Goal: Transaction & Acquisition: Download file/media

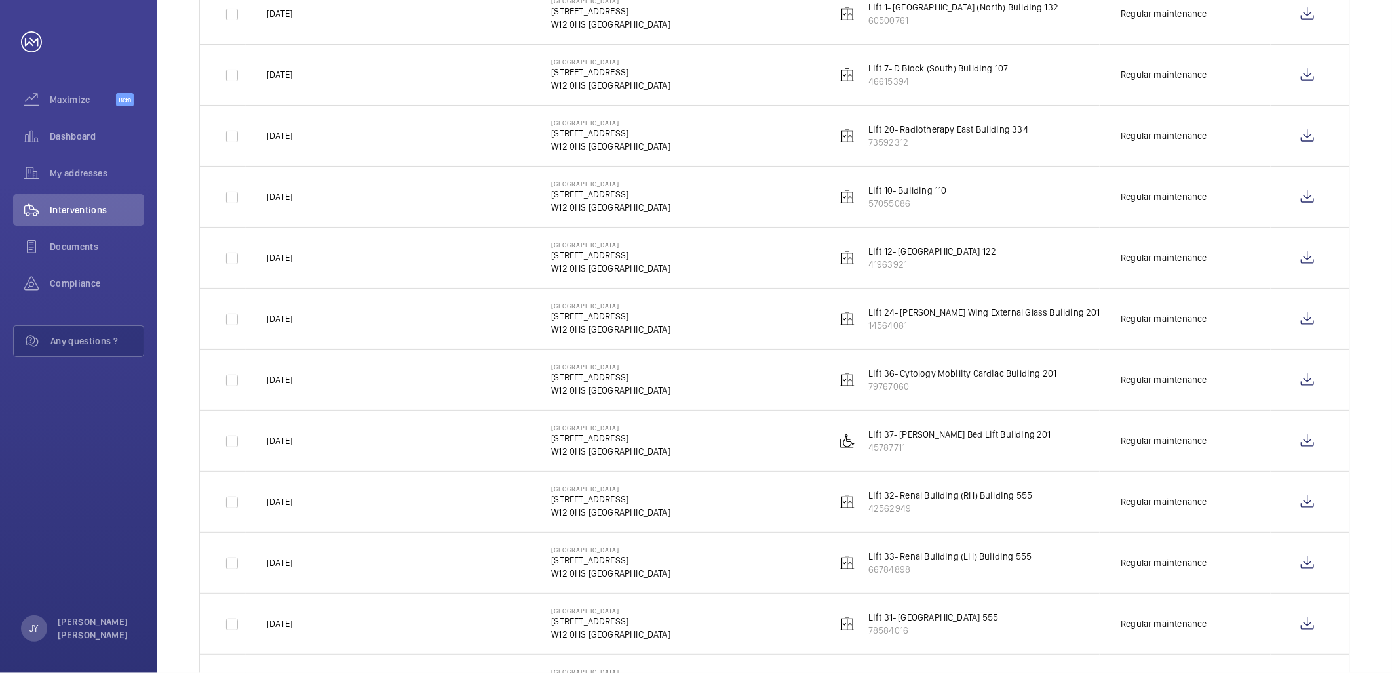
scroll to position [428, 0]
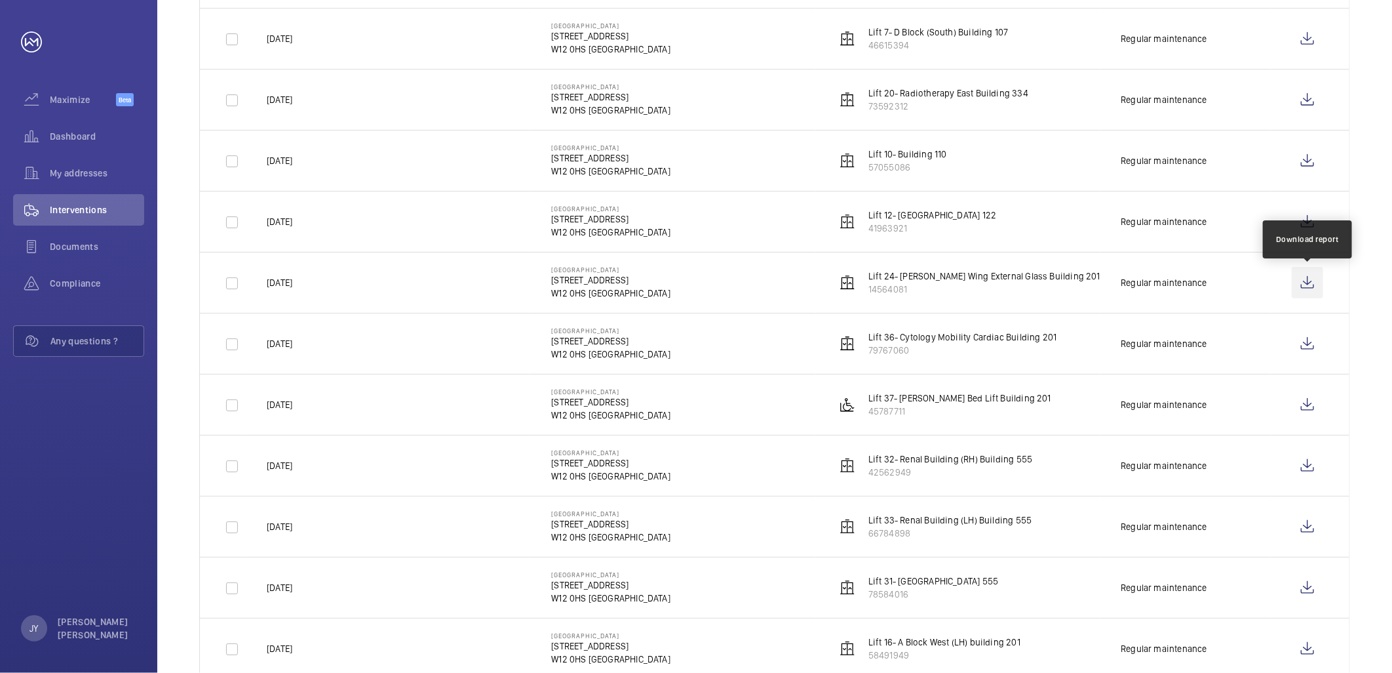
click at [1310, 288] on wm-front-icon-button at bounding box center [1307, 282] width 31 height 31
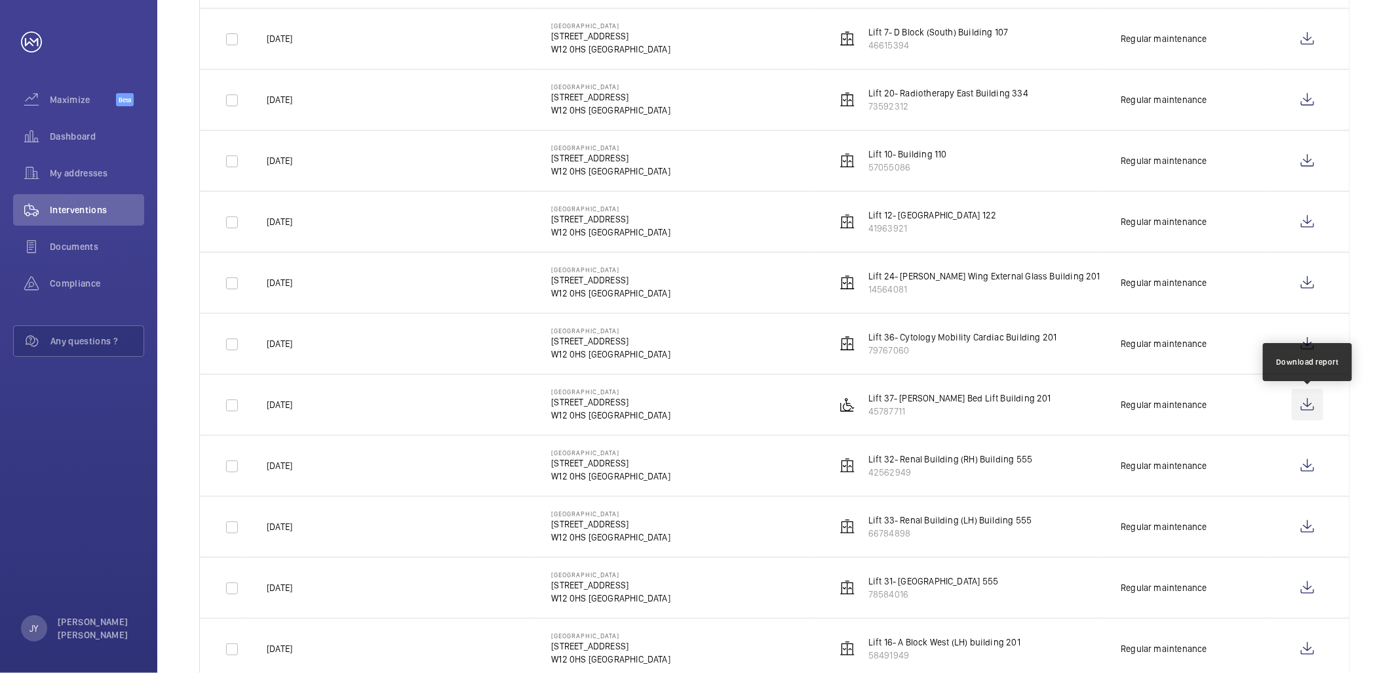
click at [1316, 400] on wm-front-icon-button at bounding box center [1307, 404] width 31 height 31
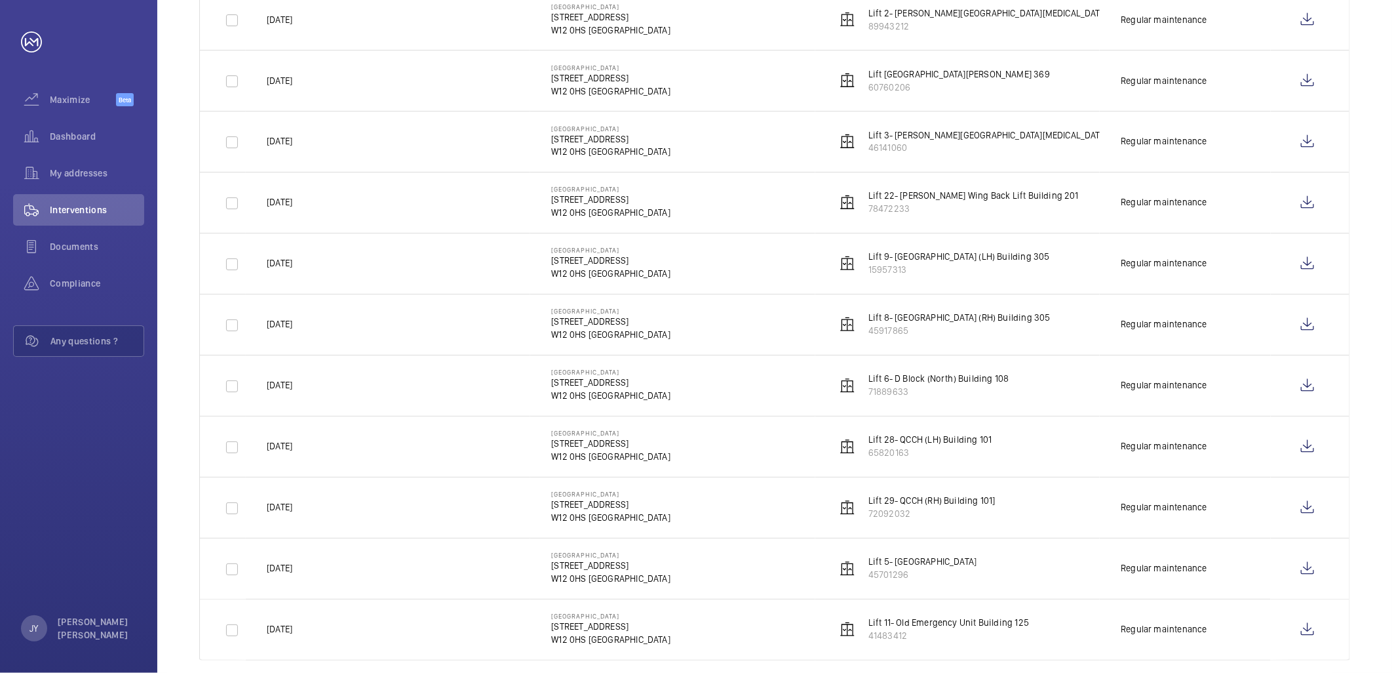
scroll to position [1447, 0]
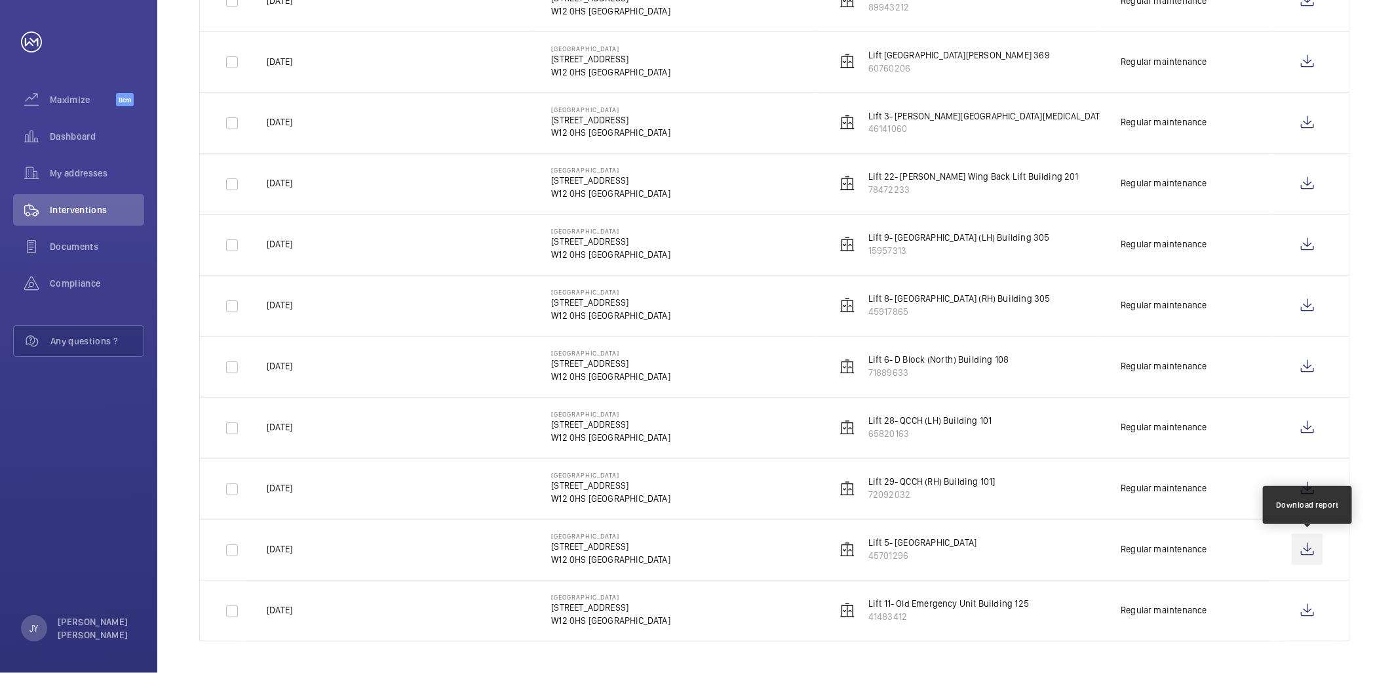
click at [1311, 544] on wm-front-icon-button at bounding box center [1307, 549] width 31 height 31
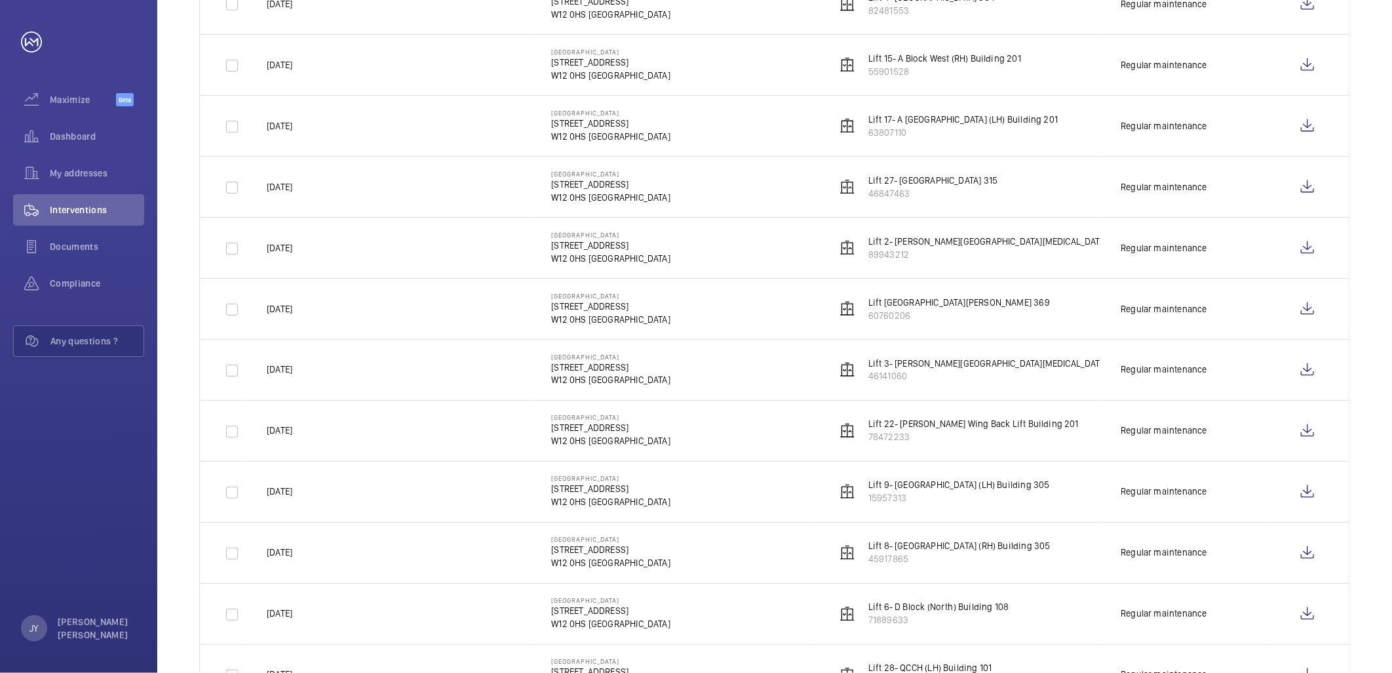
scroll to position [1229, 0]
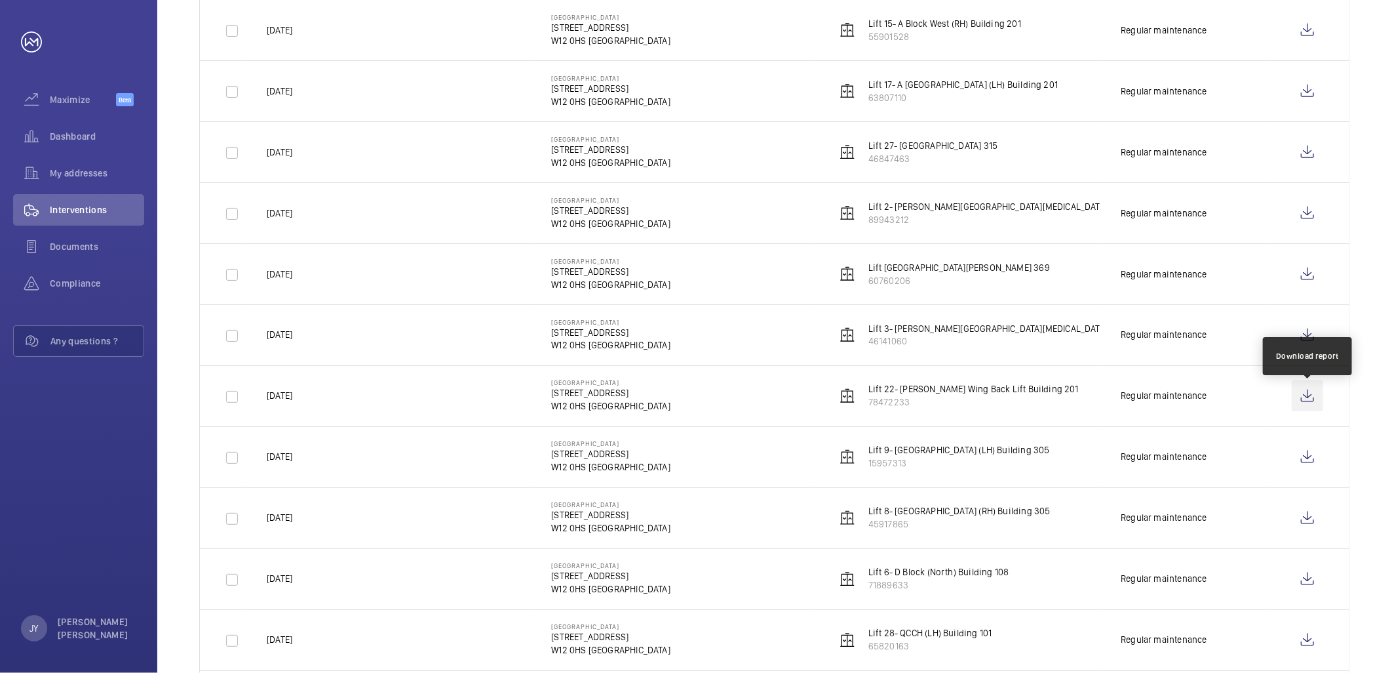
click at [1302, 399] on wm-front-icon-button at bounding box center [1307, 395] width 31 height 31
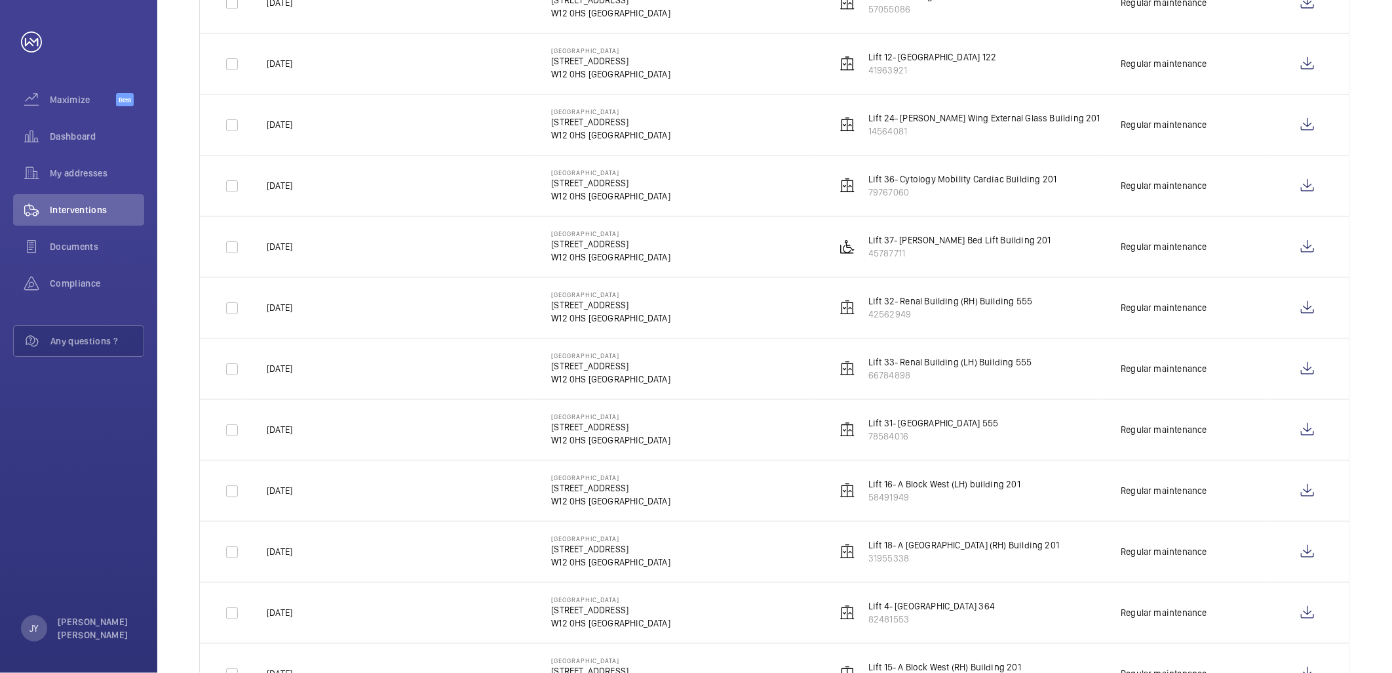
scroll to position [574, 0]
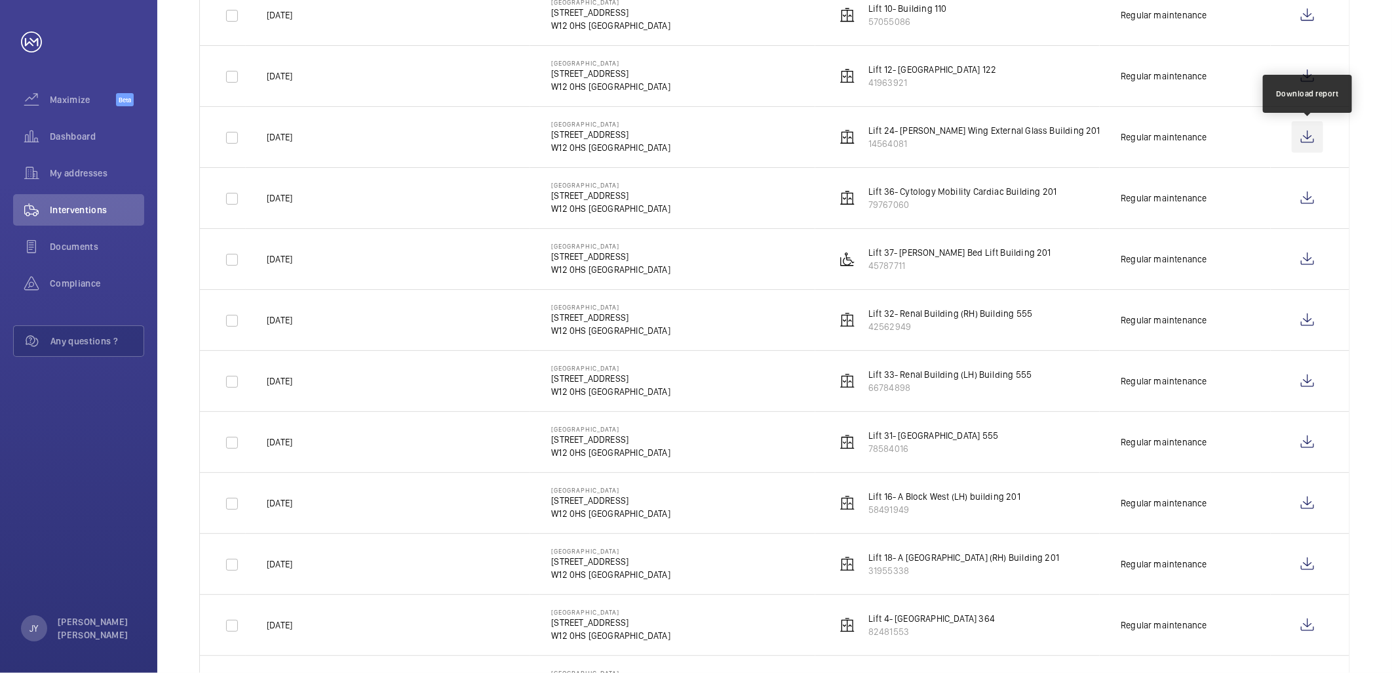
click at [1308, 140] on wm-front-icon-button at bounding box center [1307, 136] width 31 height 31
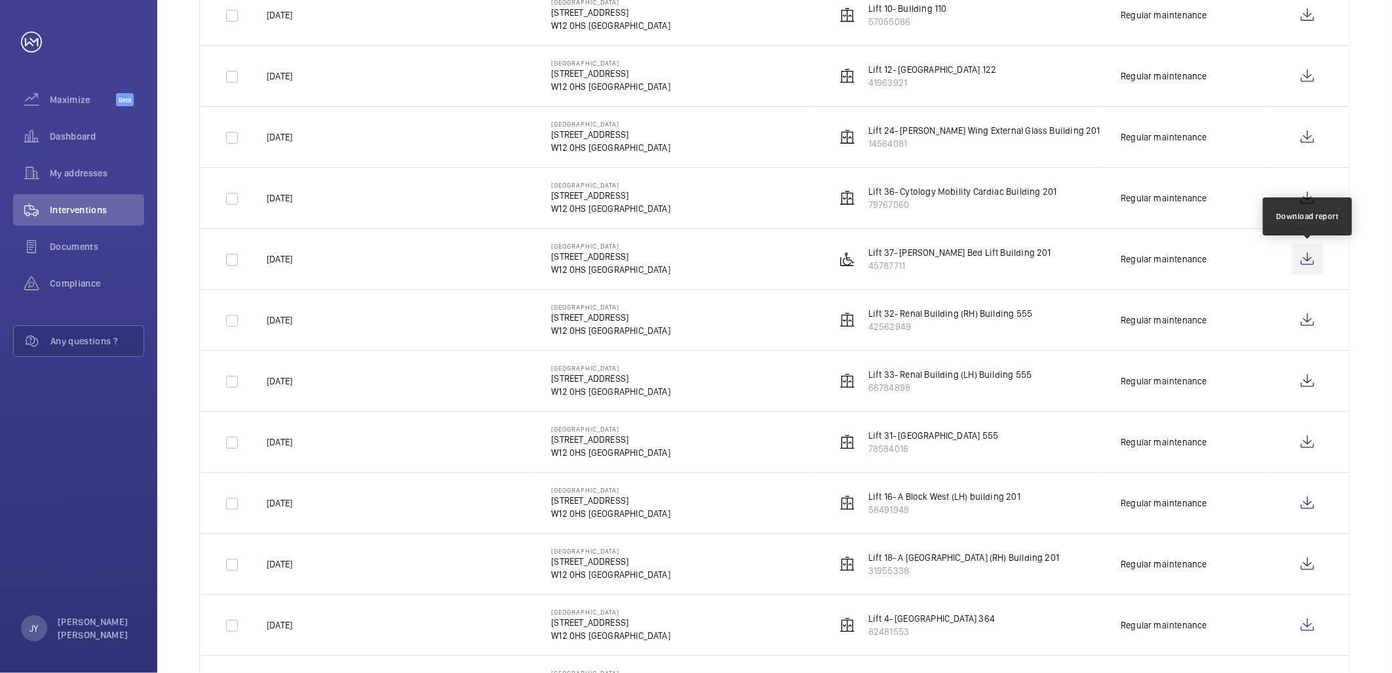
click at [1308, 260] on wm-front-icon-button at bounding box center [1307, 258] width 31 height 31
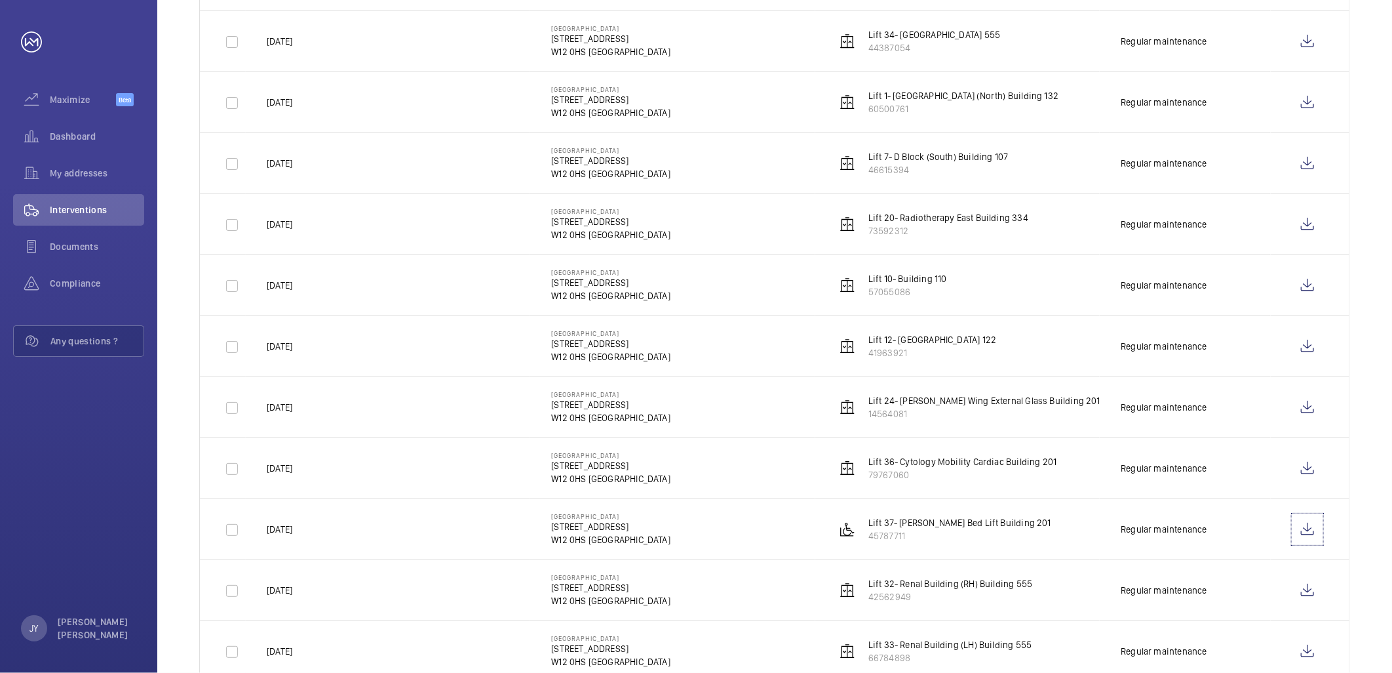
scroll to position [210, 0]
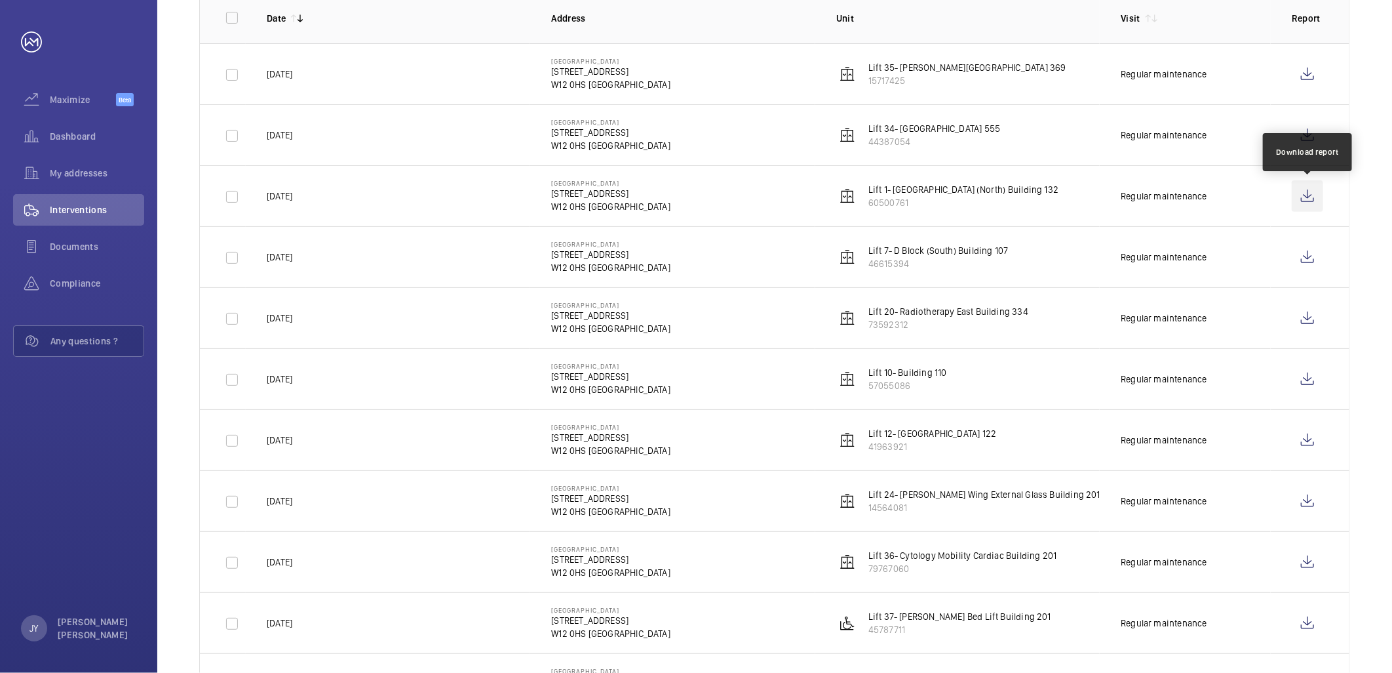
click at [1302, 202] on wm-front-icon-button at bounding box center [1307, 195] width 31 height 31
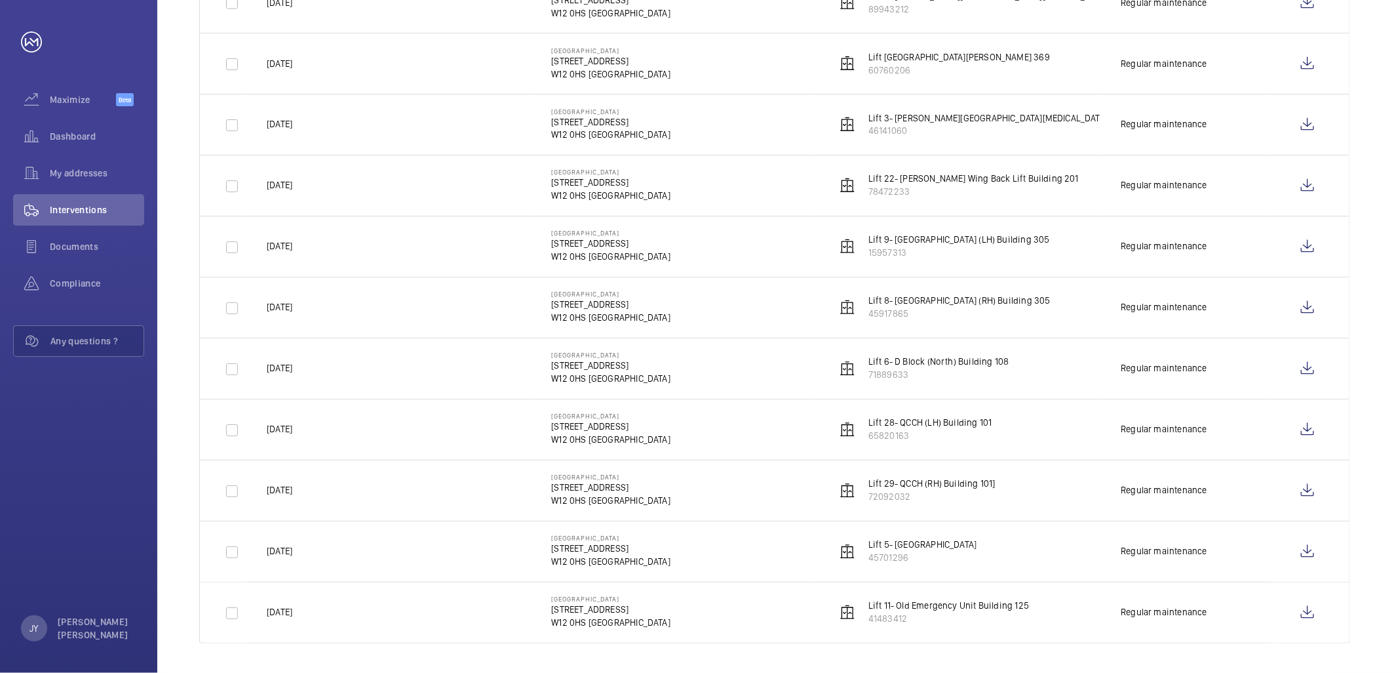
scroll to position [1447, 0]
click at [1302, 532] on td at bounding box center [1310, 548] width 79 height 61
click at [1304, 541] on wm-front-icon-button at bounding box center [1307, 549] width 31 height 31
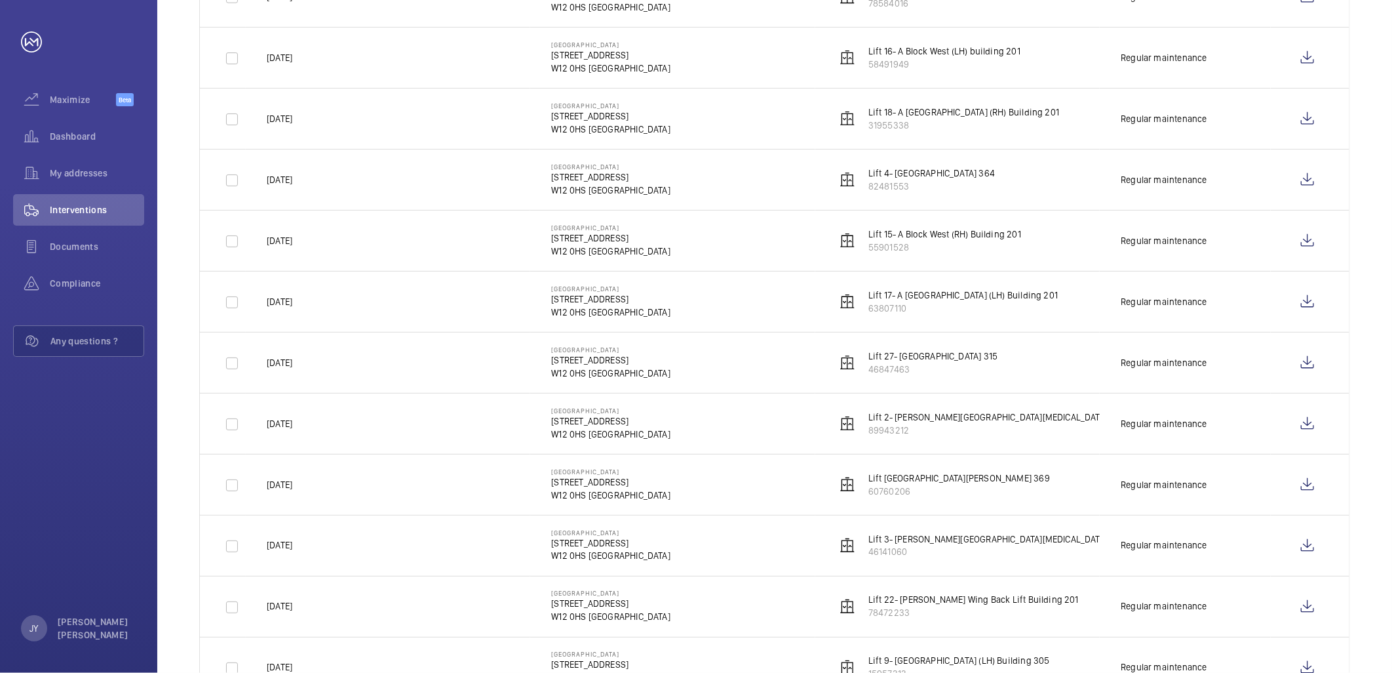
scroll to position [1011, 0]
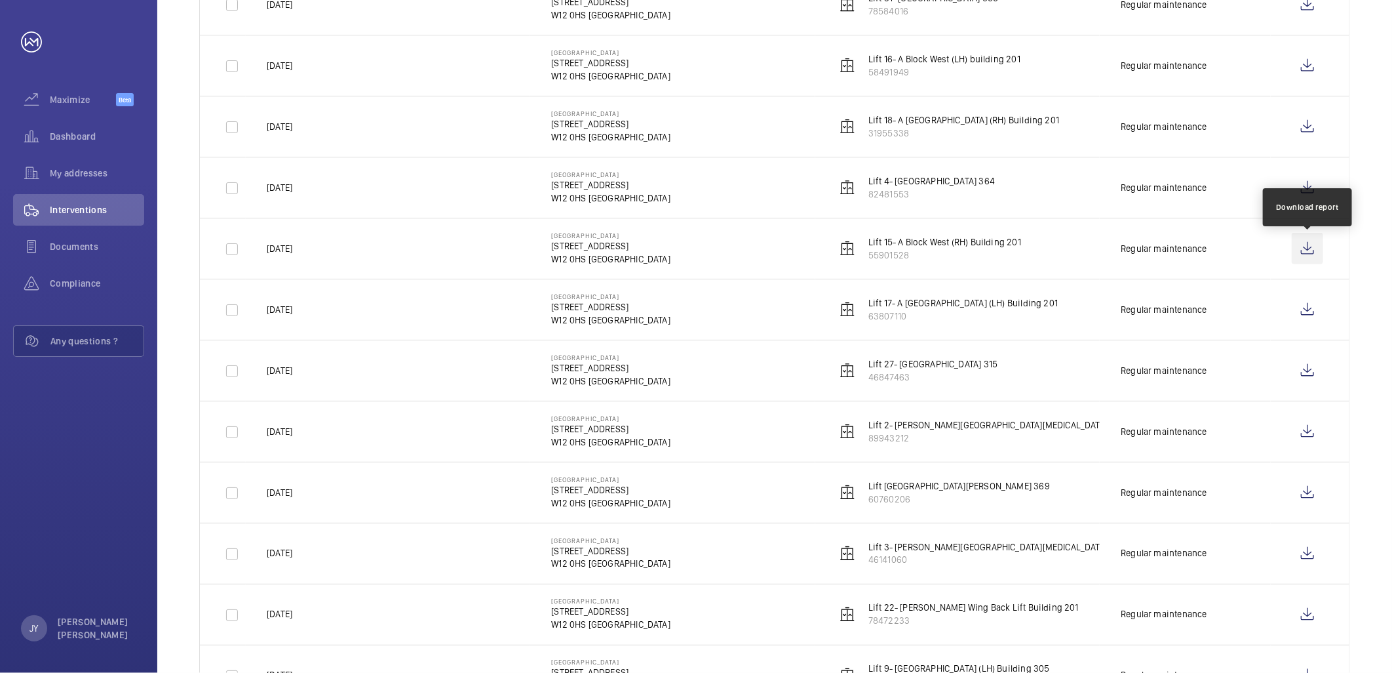
click at [1299, 253] on wm-front-icon-button at bounding box center [1307, 248] width 31 height 31
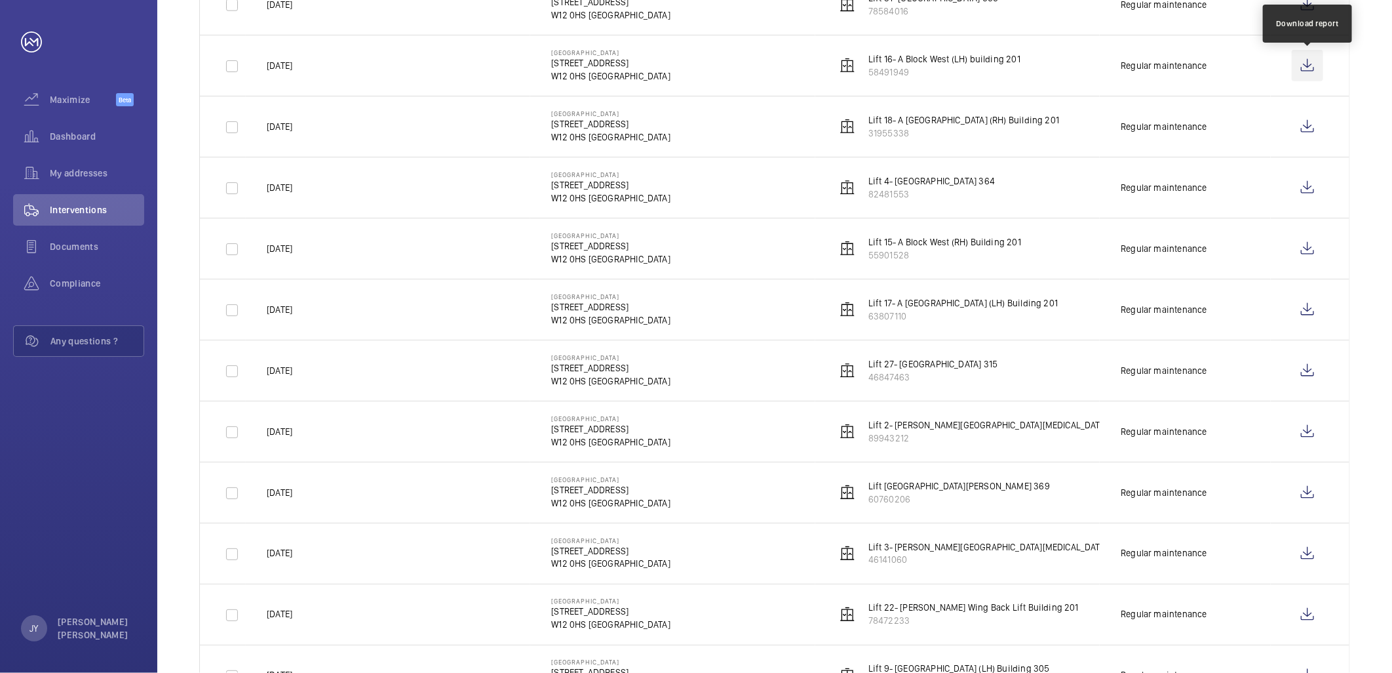
drag, startPoint x: 1306, startPoint y: 68, endPoint x: 1031, endPoint y: 26, distance: 278.4
click at [1306, 68] on wm-front-icon-button at bounding box center [1307, 65] width 31 height 31
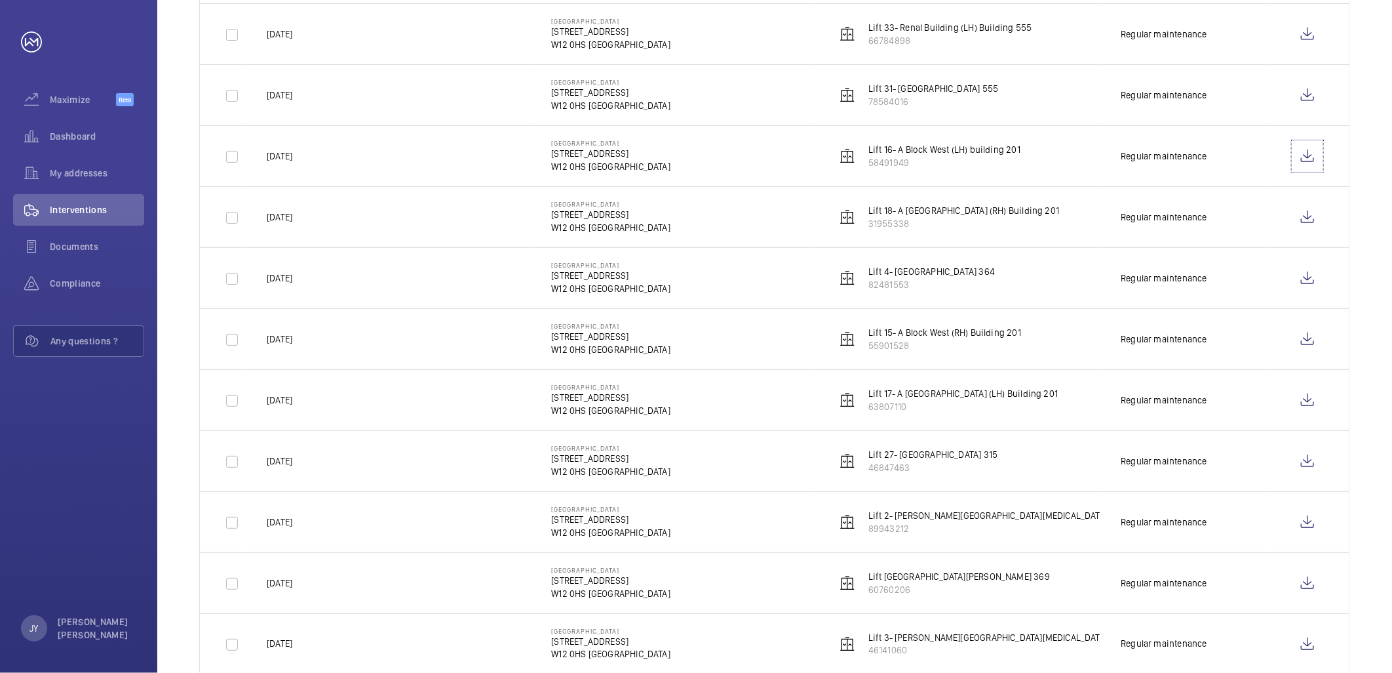
scroll to position [938, 0]
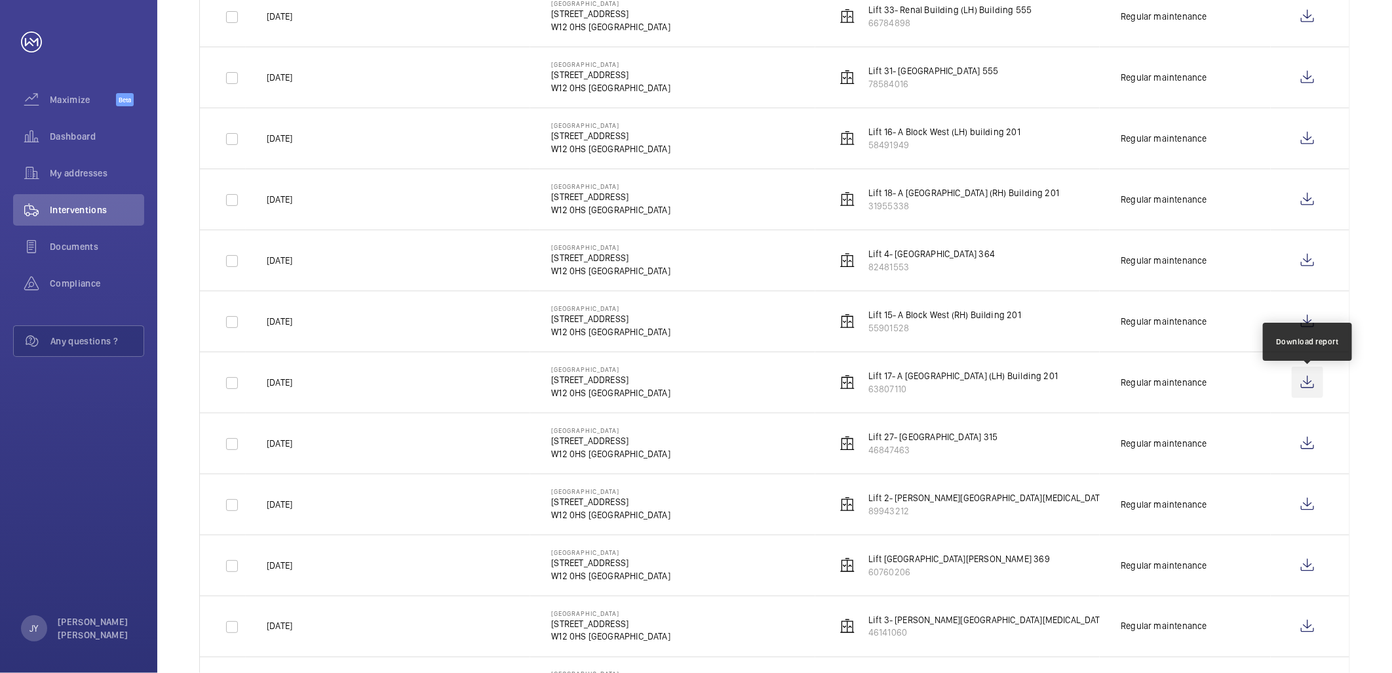
click at [1306, 385] on wm-front-icon-button at bounding box center [1307, 381] width 31 height 31
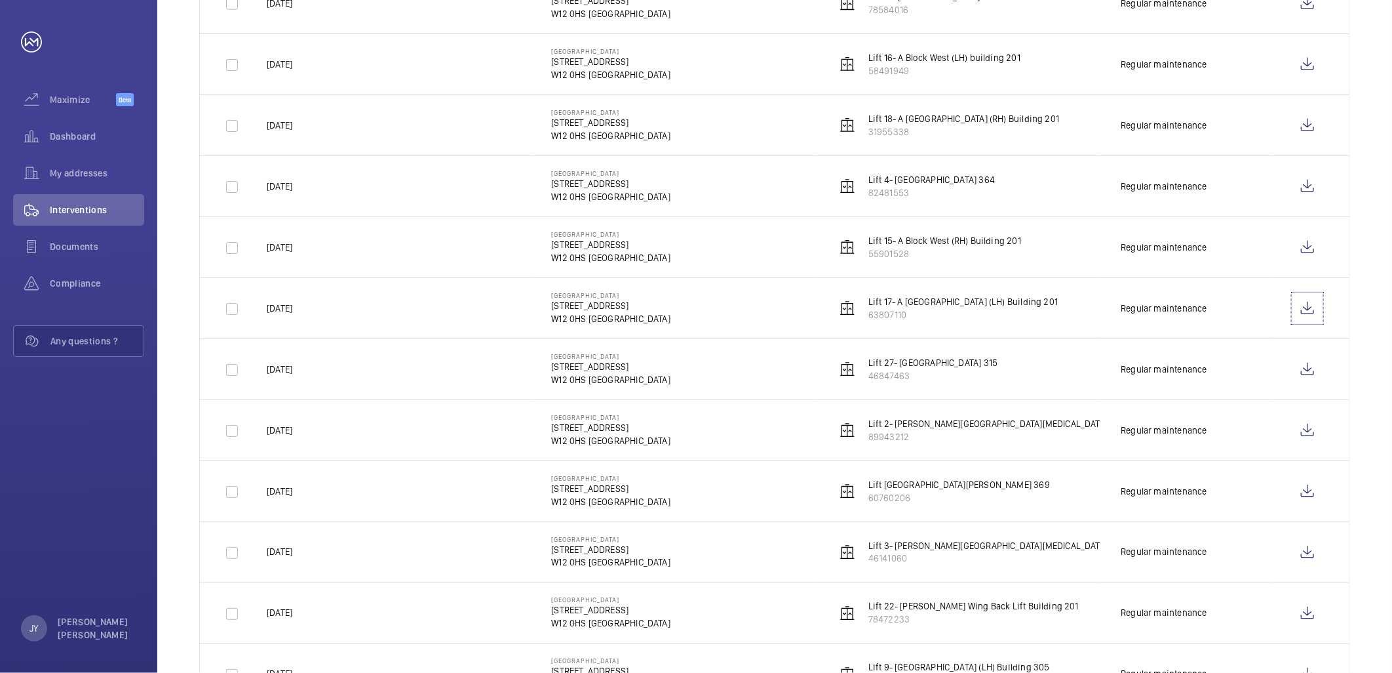
scroll to position [1011, 0]
click at [1300, 127] on wm-front-icon-button at bounding box center [1307, 126] width 31 height 31
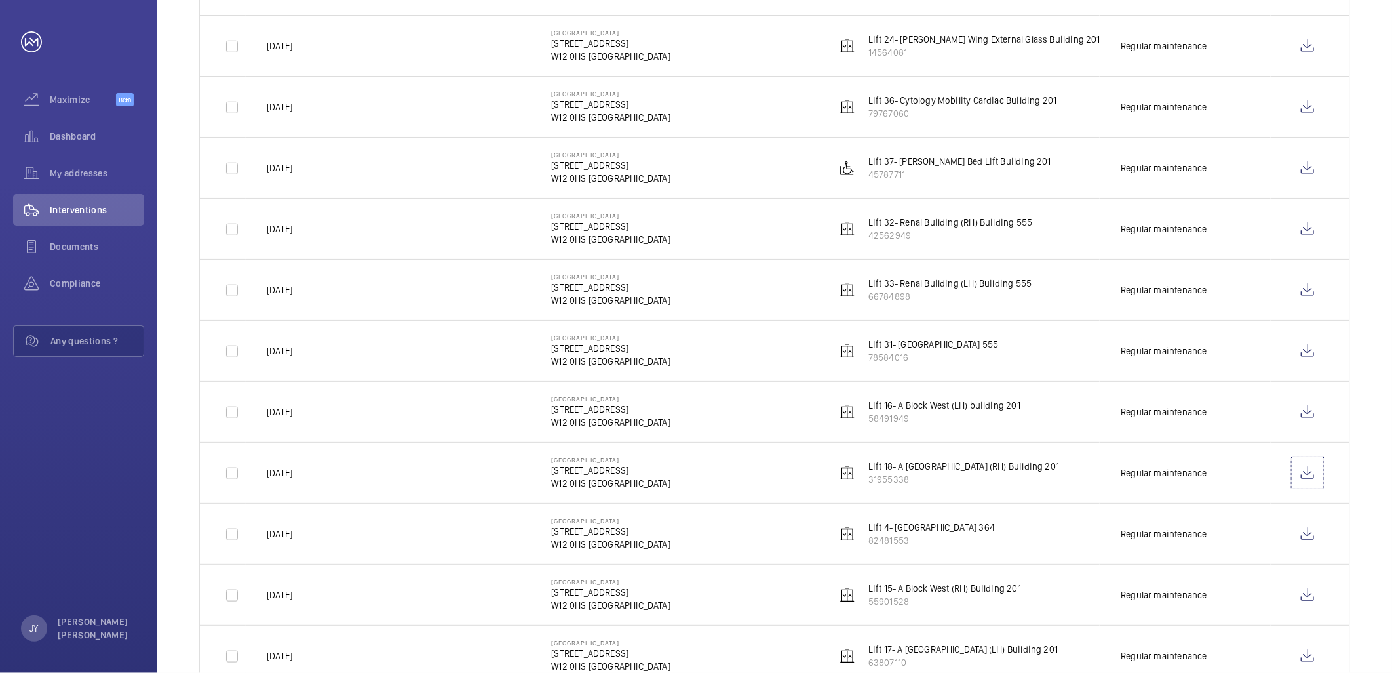
scroll to position [646, 0]
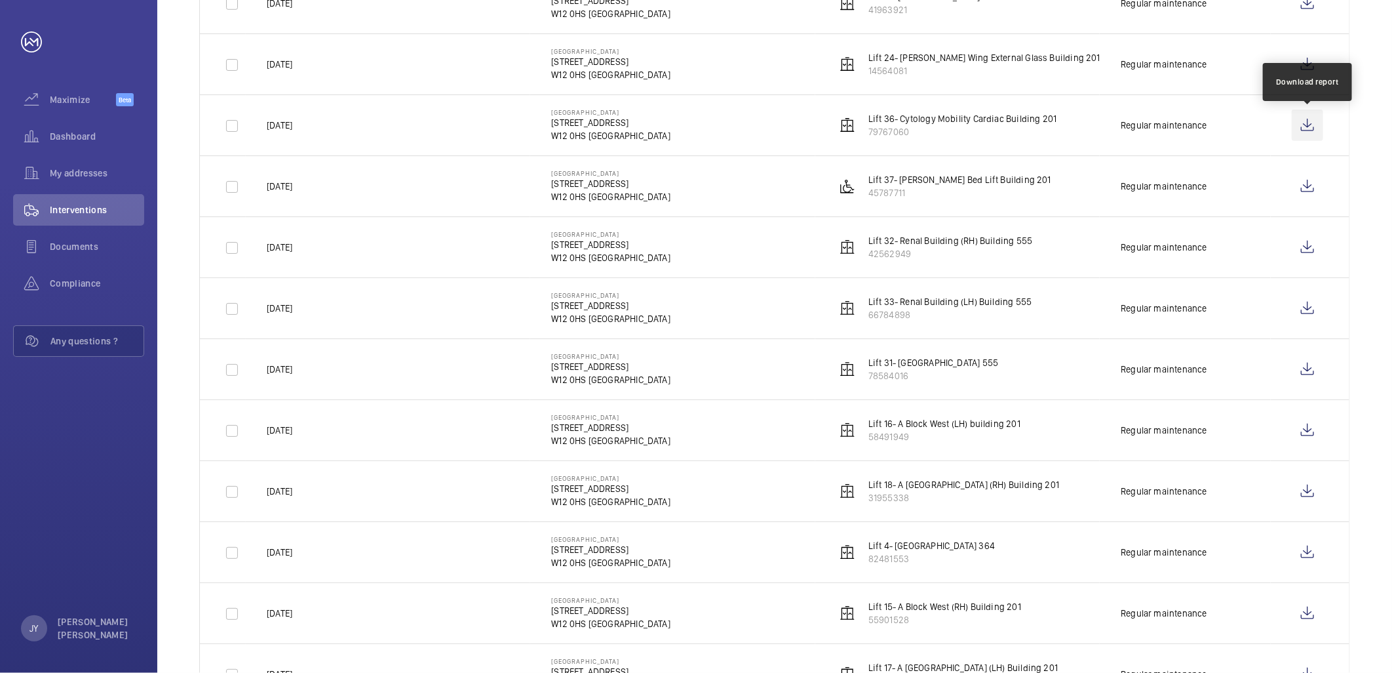
click at [1300, 130] on wm-front-icon-button at bounding box center [1307, 124] width 31 height 31
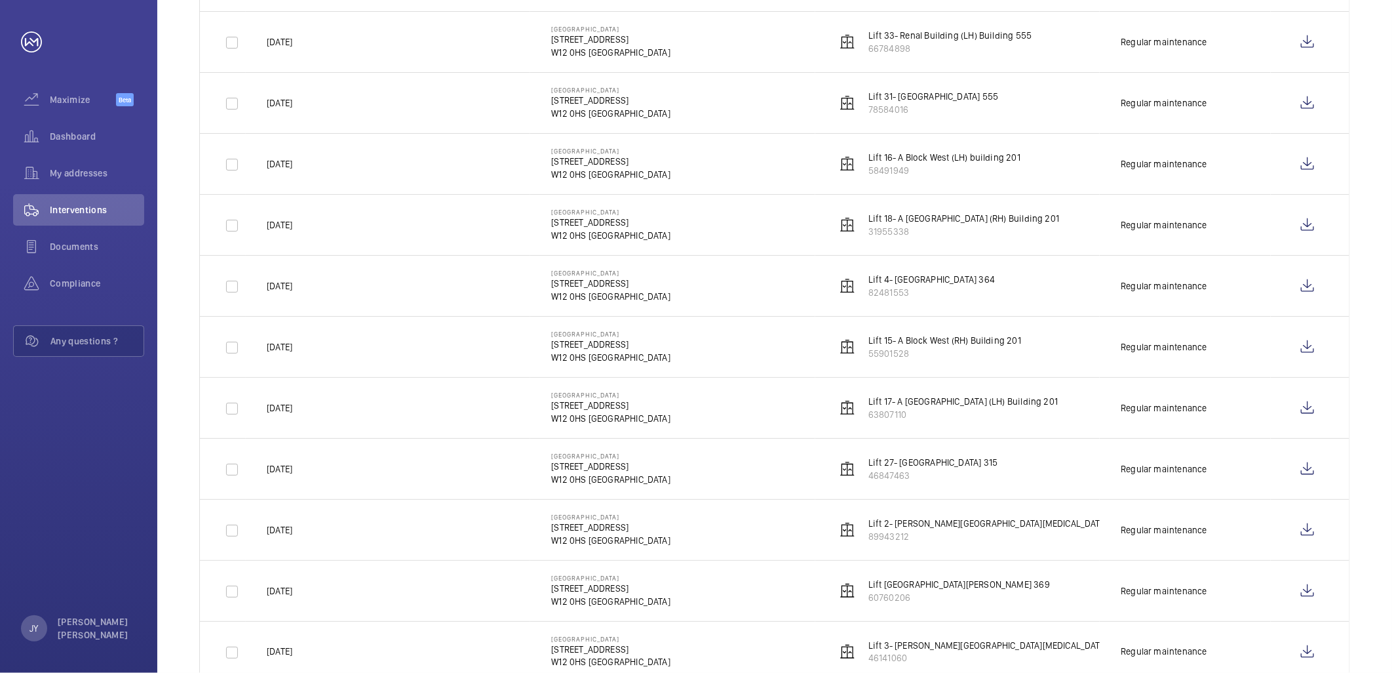
scroll to position [938, 0]
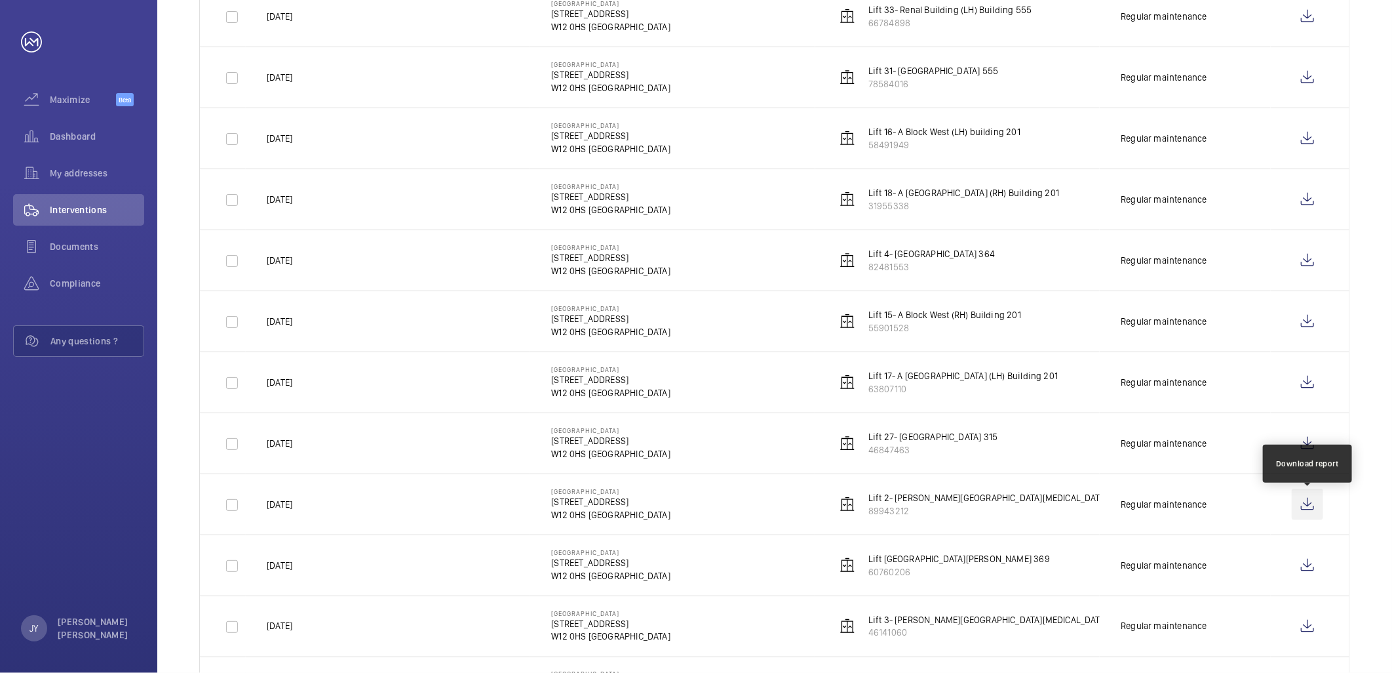
click at [1314, 514] on wm-front-icon-button at bounding box center [1307, 503] width 31 height 31
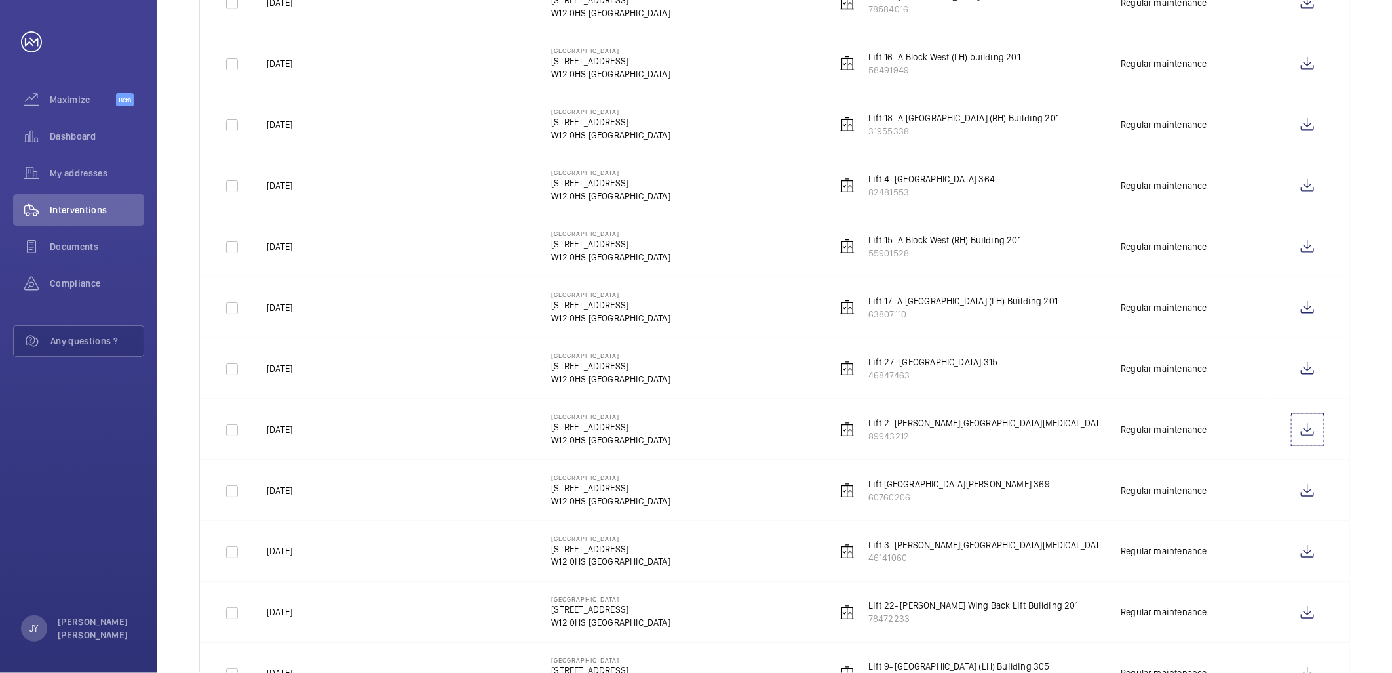
scroll to position [1083, 0]
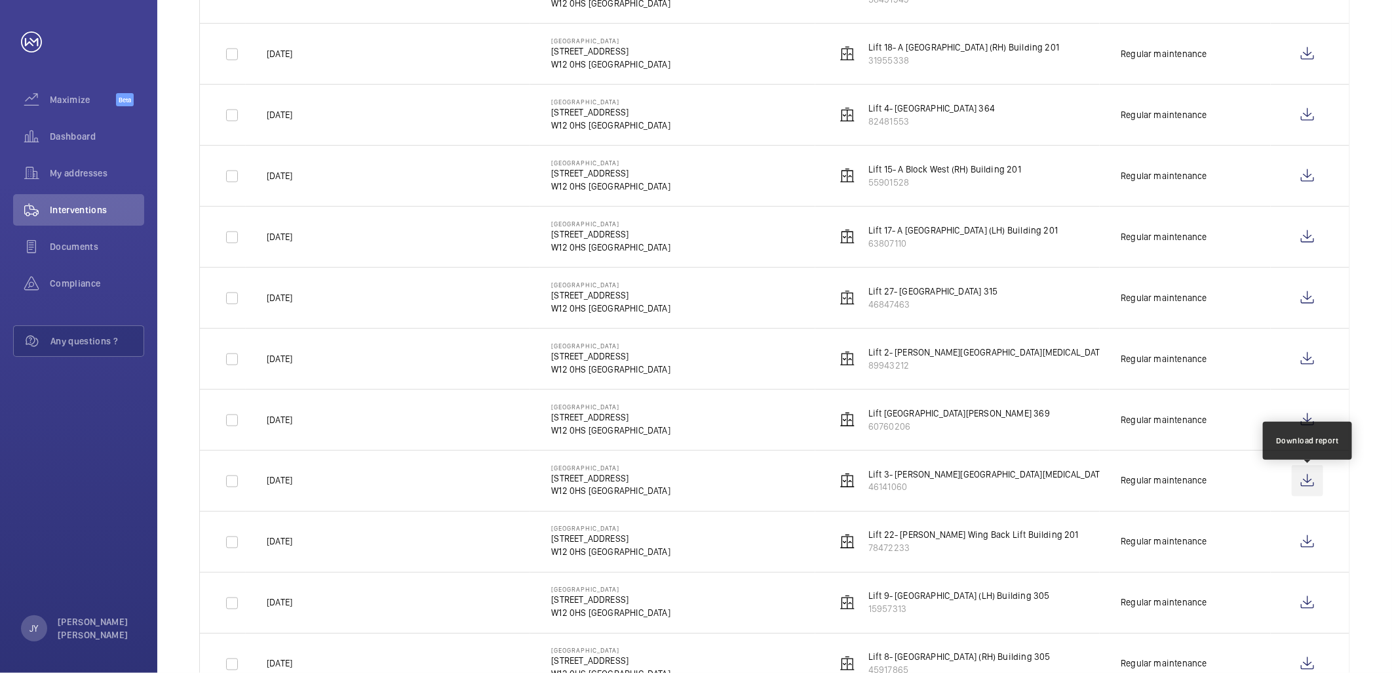
click at [1308, 486] on wm-front-icon-button at bounding box center [1307, 480] width 31 height 31
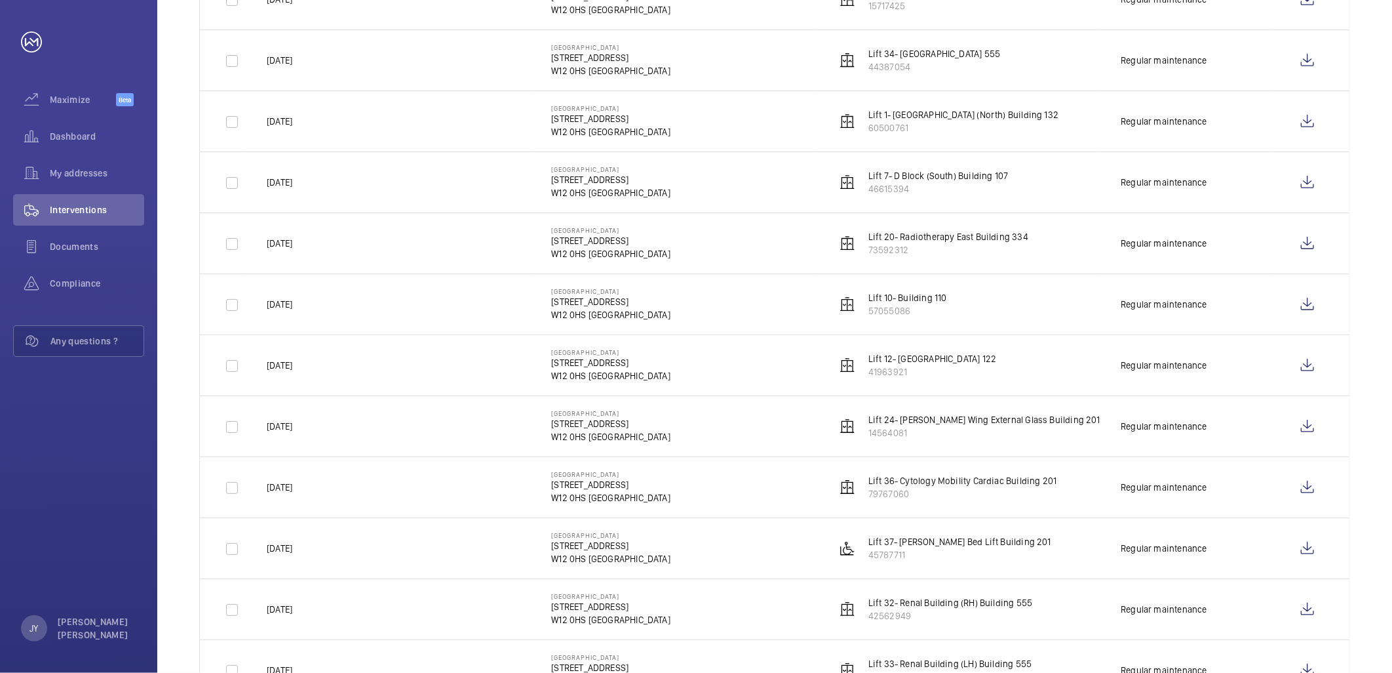
scroll to position [283, 0]
click at [1312, 238] on wm-front-icon-button at bounding box center [1307, 244] width 31 height 31
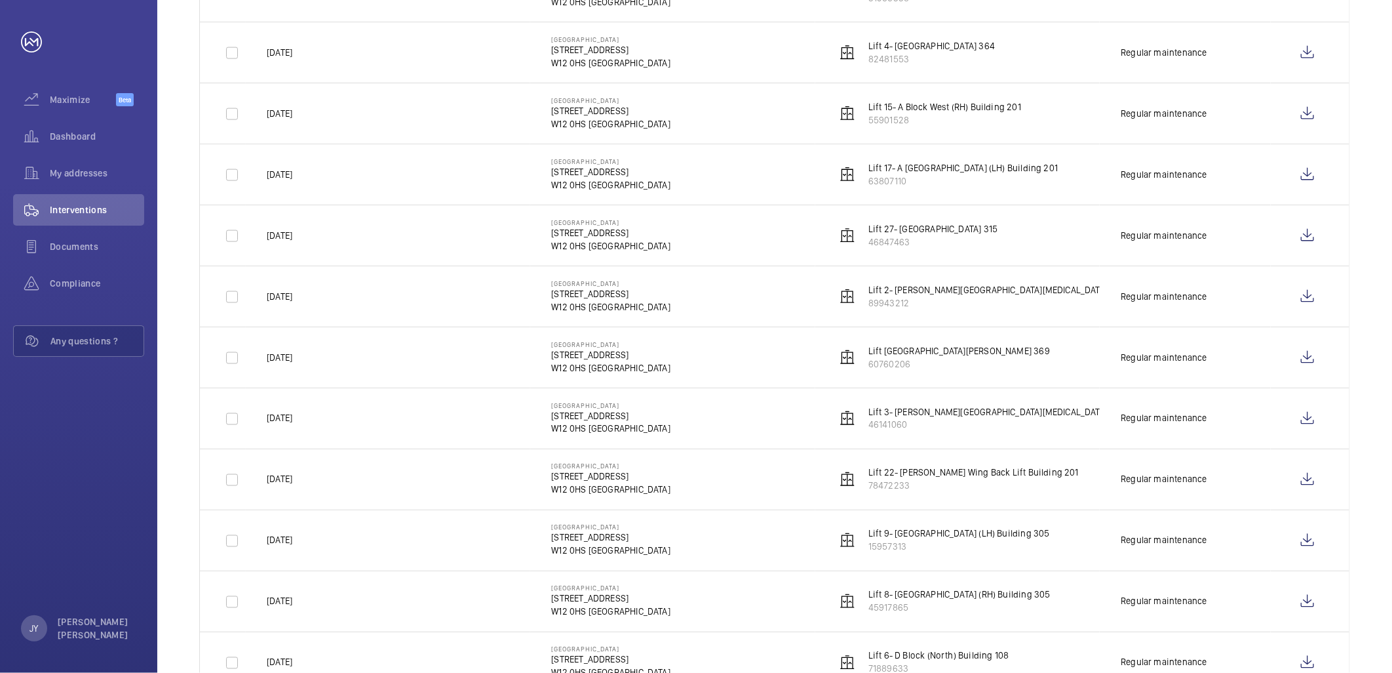
scroll to position [1156, 0]
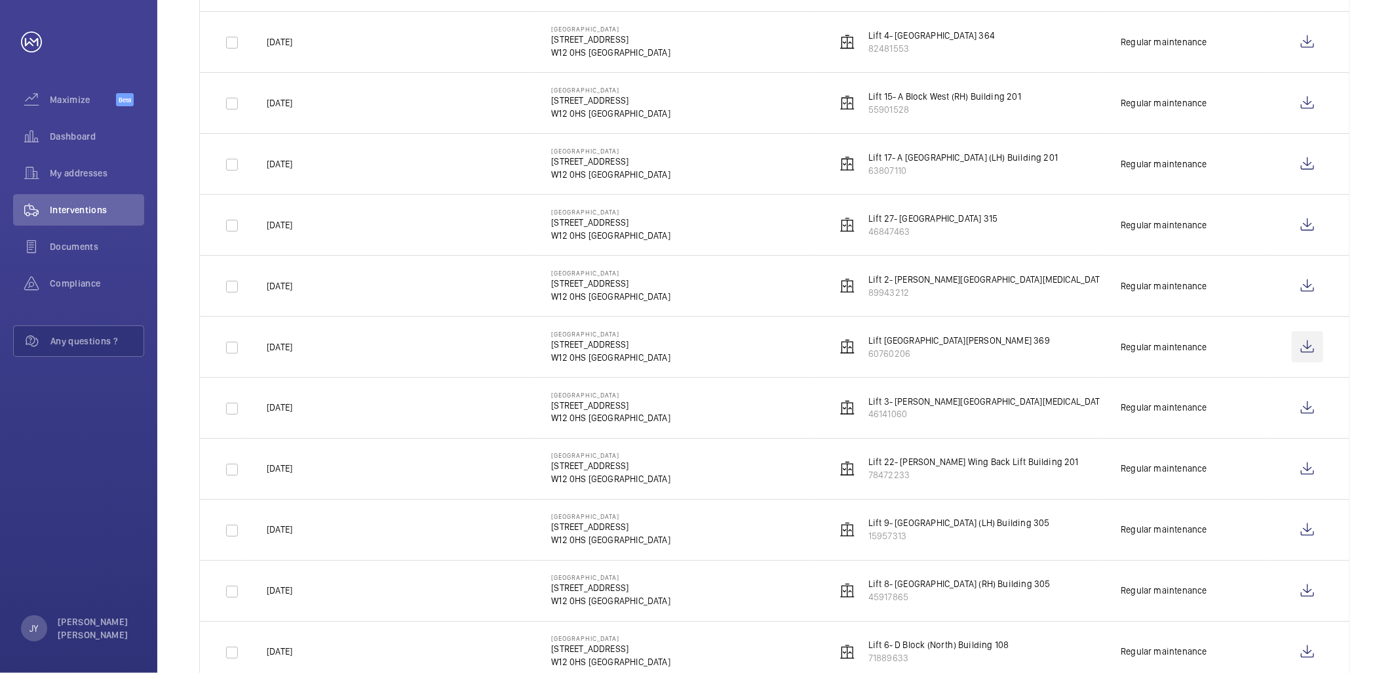
click at [1312, 347] on wm-front-icon-button at bounding box center [1307, 346] width 31 height 31
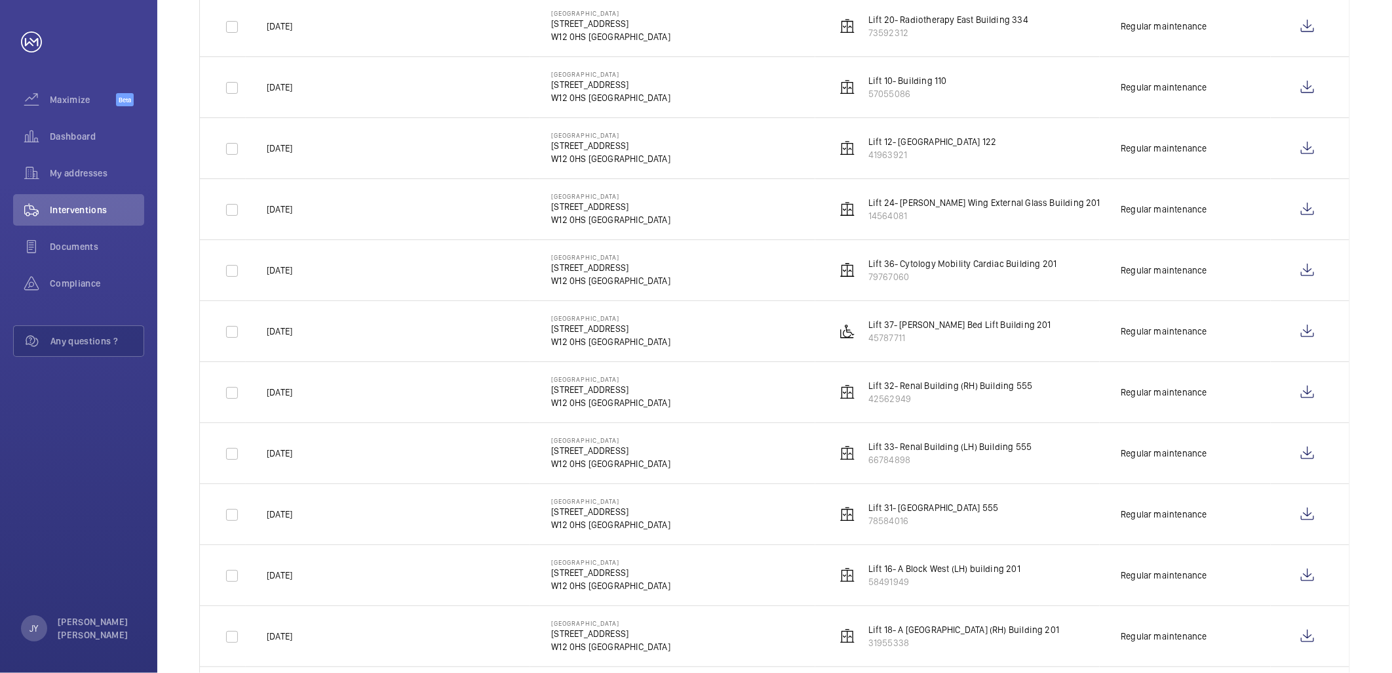
scroll to position [501, 0]
click at [1300, 510] on wm-front-icon-button at bounding box center [1307, 514] width 31 height 31
click at [1303, 397] on wm-front-icon-button at bounding box center [1307, 392] width 31 height 31
click at [1305, 448] on wm-front-icon-button at bounding box center [1307, 453] width 31 height 31
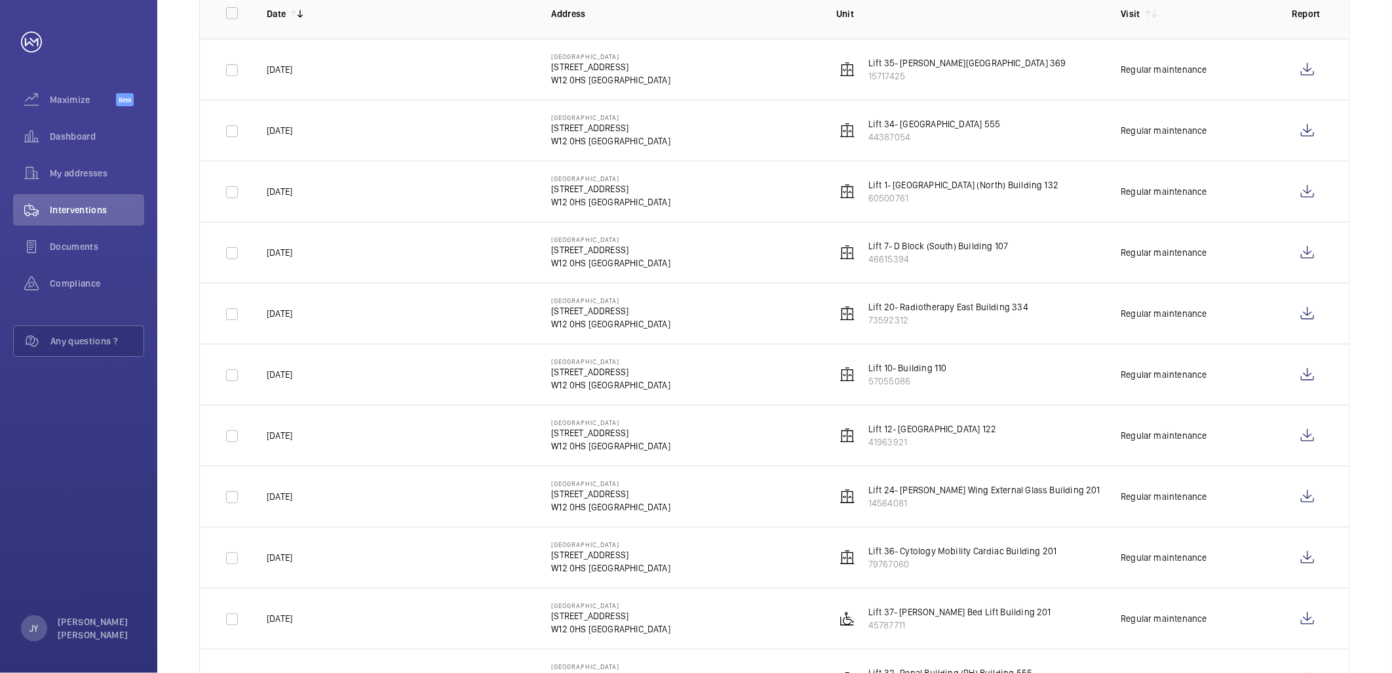
scroll to position [136, 0]
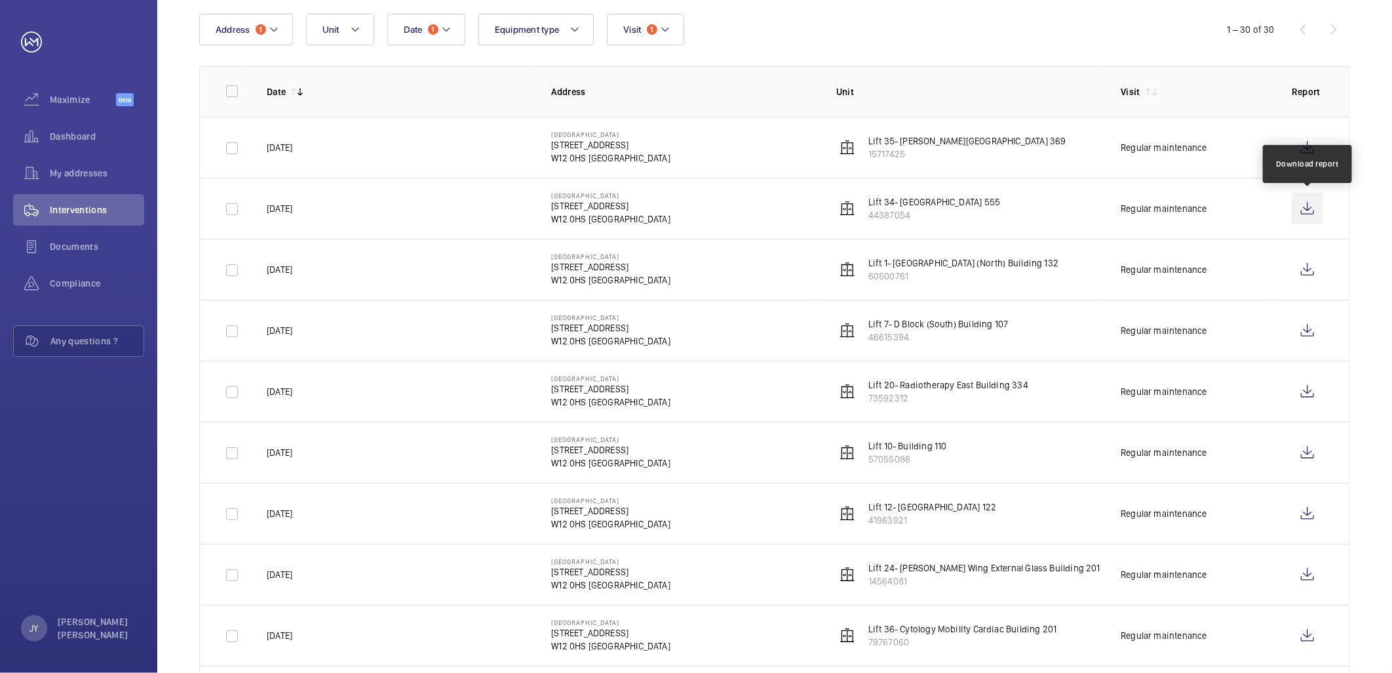
click at [1306, 199] on wm-front-icon-button at bounding box center [1307, 208] width 31 height 31
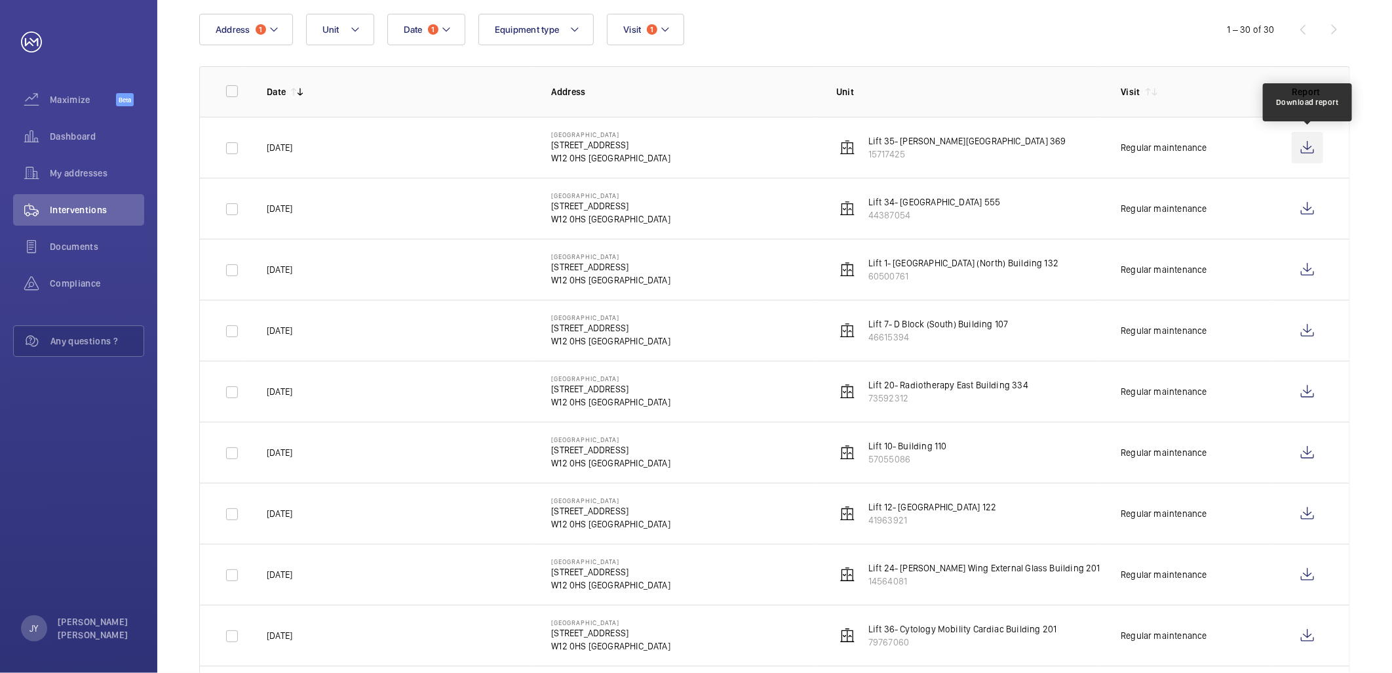
click at [1309, 147] on wm-front-icon-button at bounding box center [1307, 147] width 31 height 31
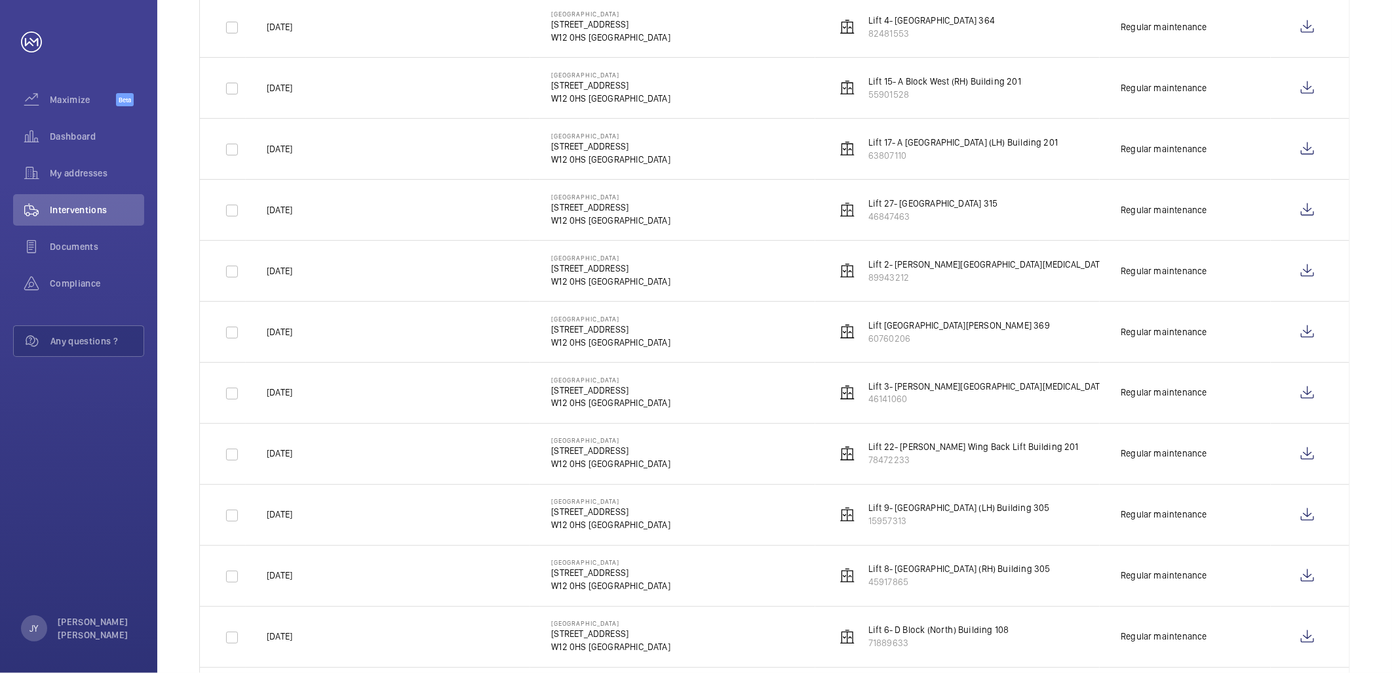
scroll to position [1083, 0]
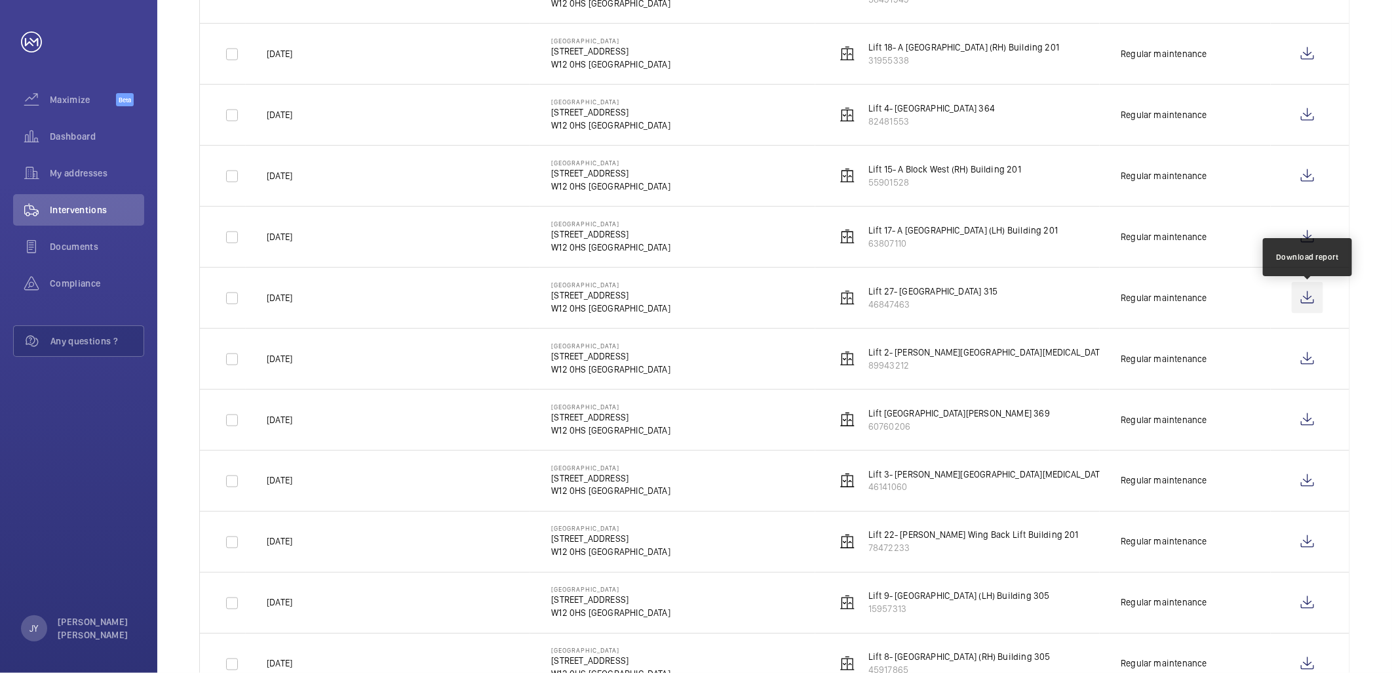
click at [1314, 304] on wm-front-icon-button at bounding box center [1307, 297] width 31 height 31
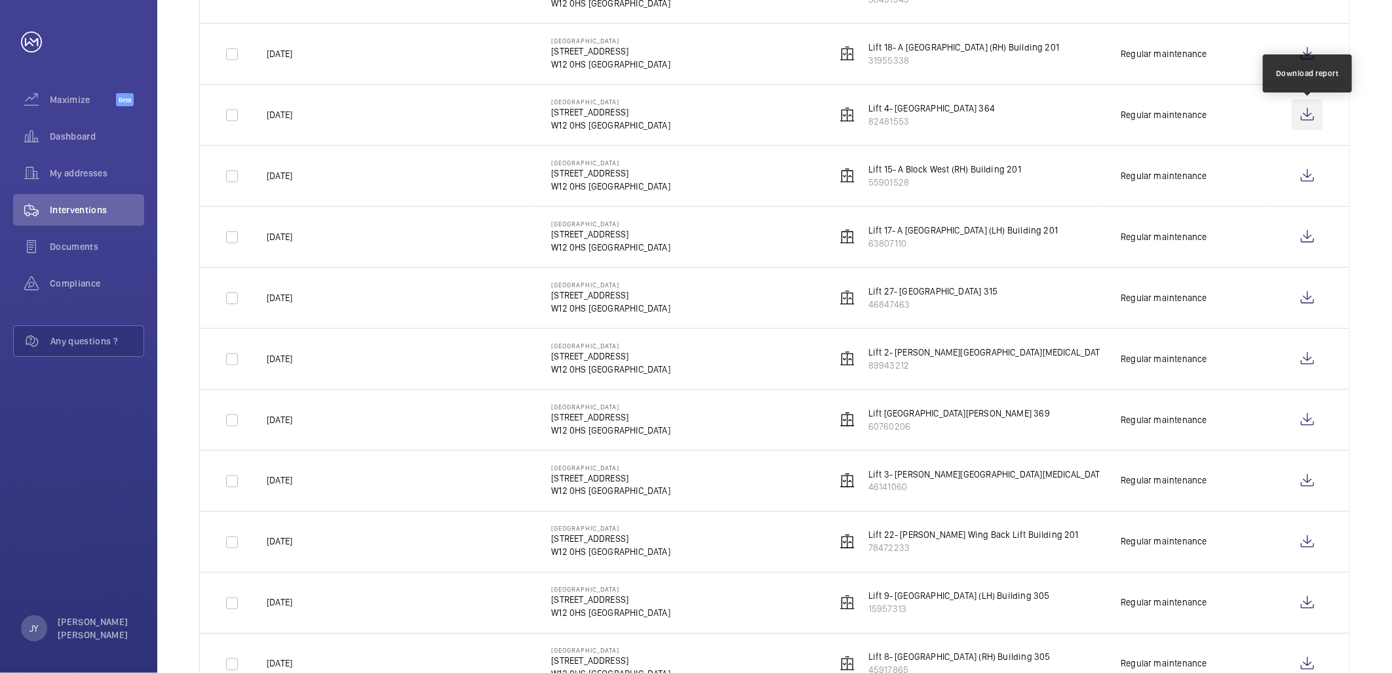
click at [1315, 118] on wm-front-icon-button at bounding box center [1307, 114] width 31 height 31
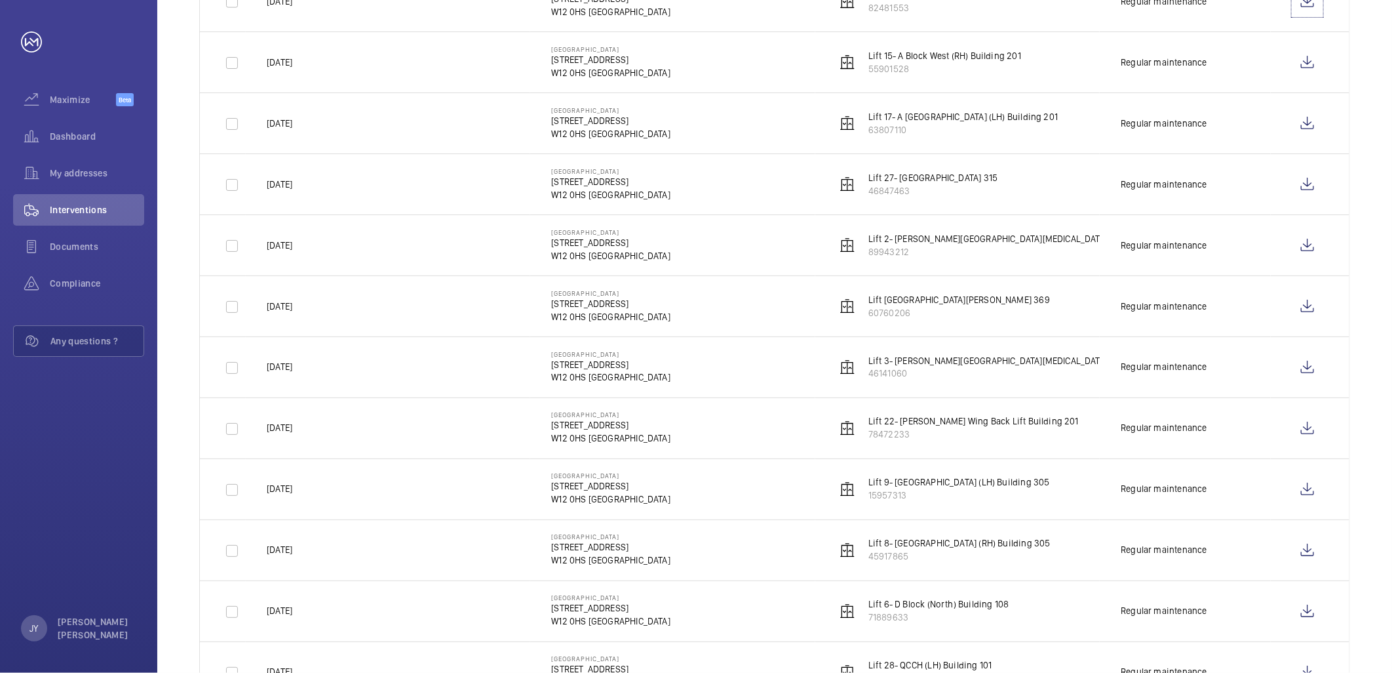
scroll to position [1229, 0]
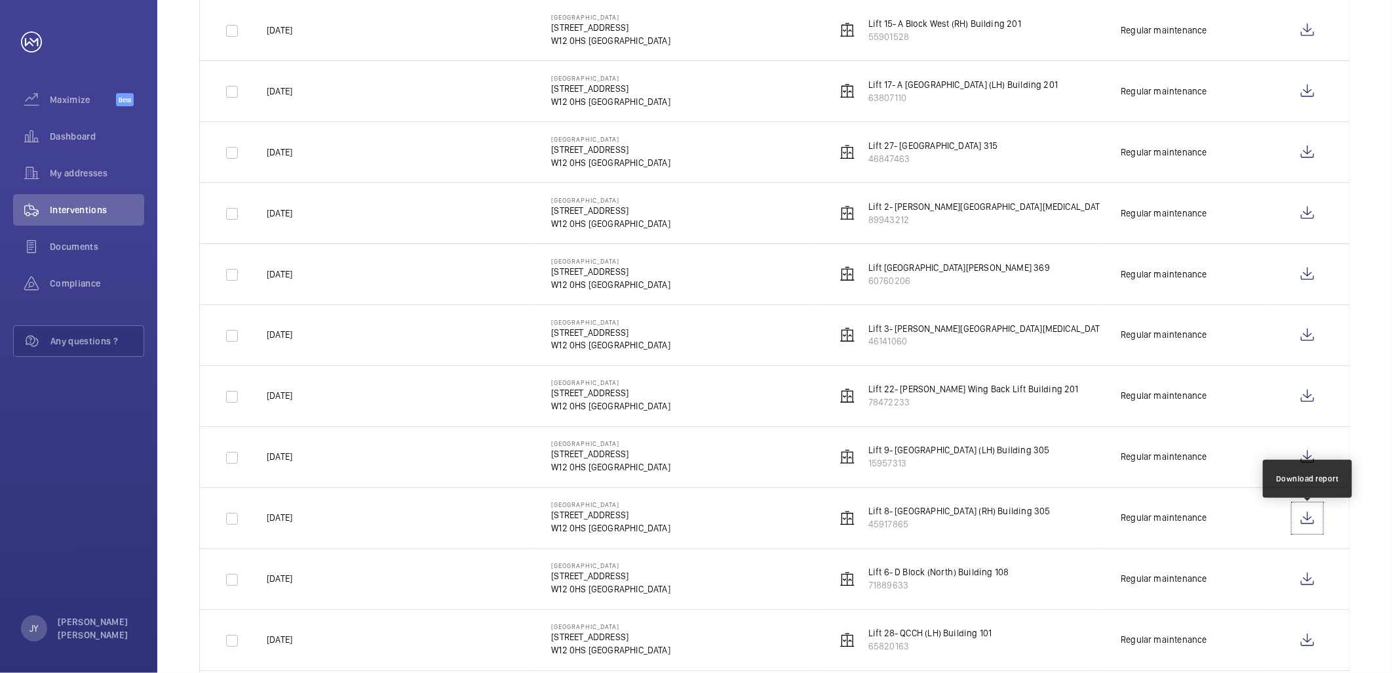
click at [1312, 520] on wm-front-icon-button at bounding box center [1307, 517] width 31 height 31
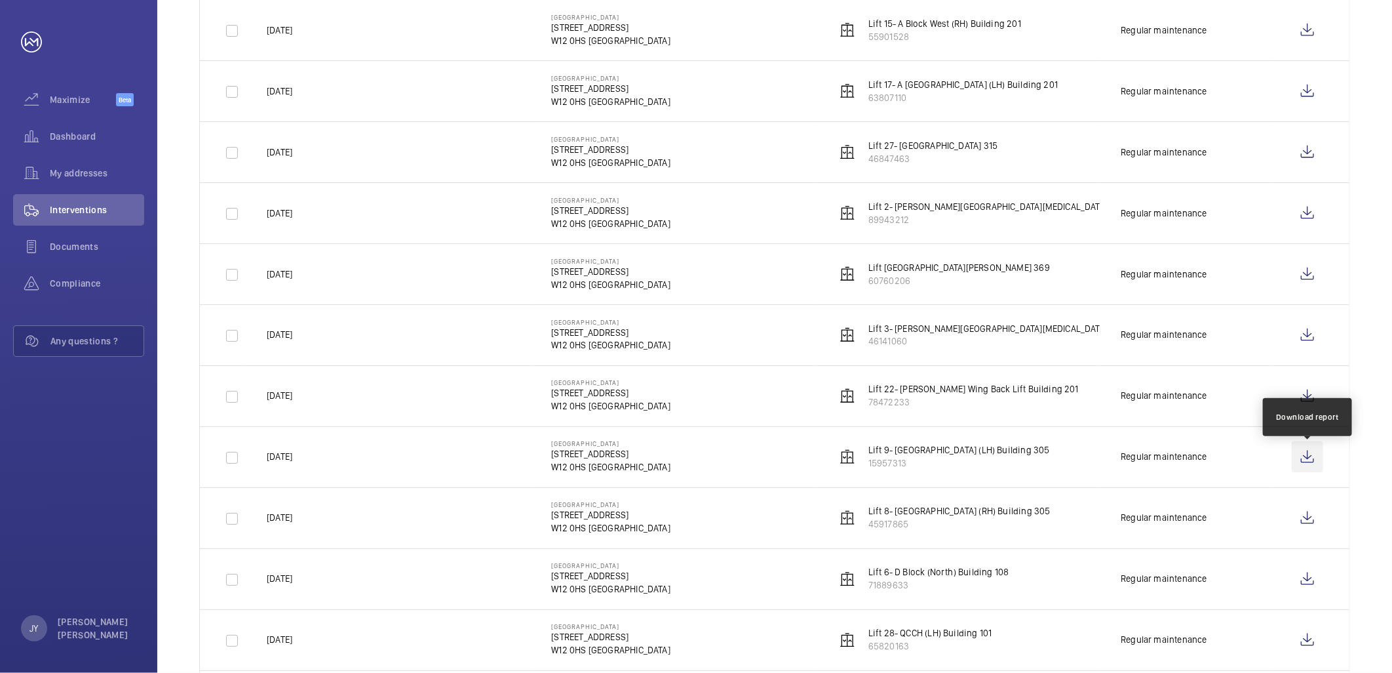
click at [1315, 458] on wm-front-icon-button at bounding box center [1307, 456] width 31 height 31
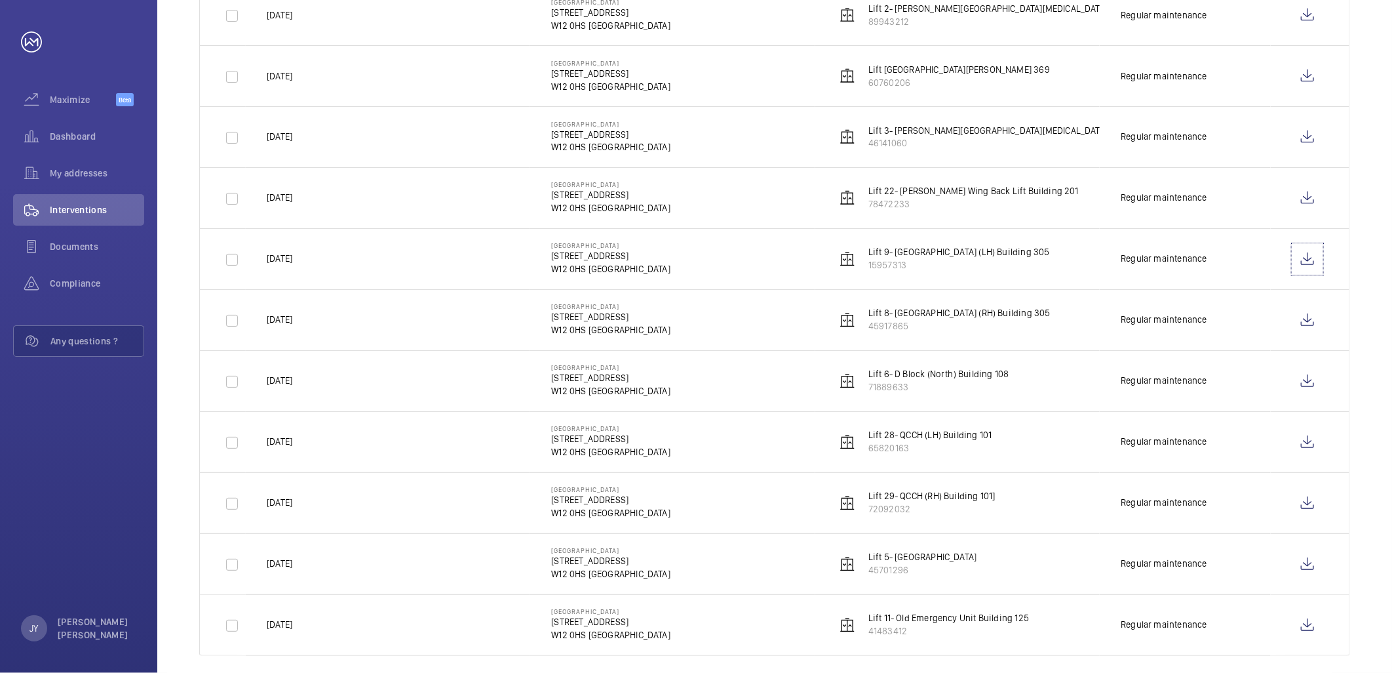
scroll to position [1447, 0]
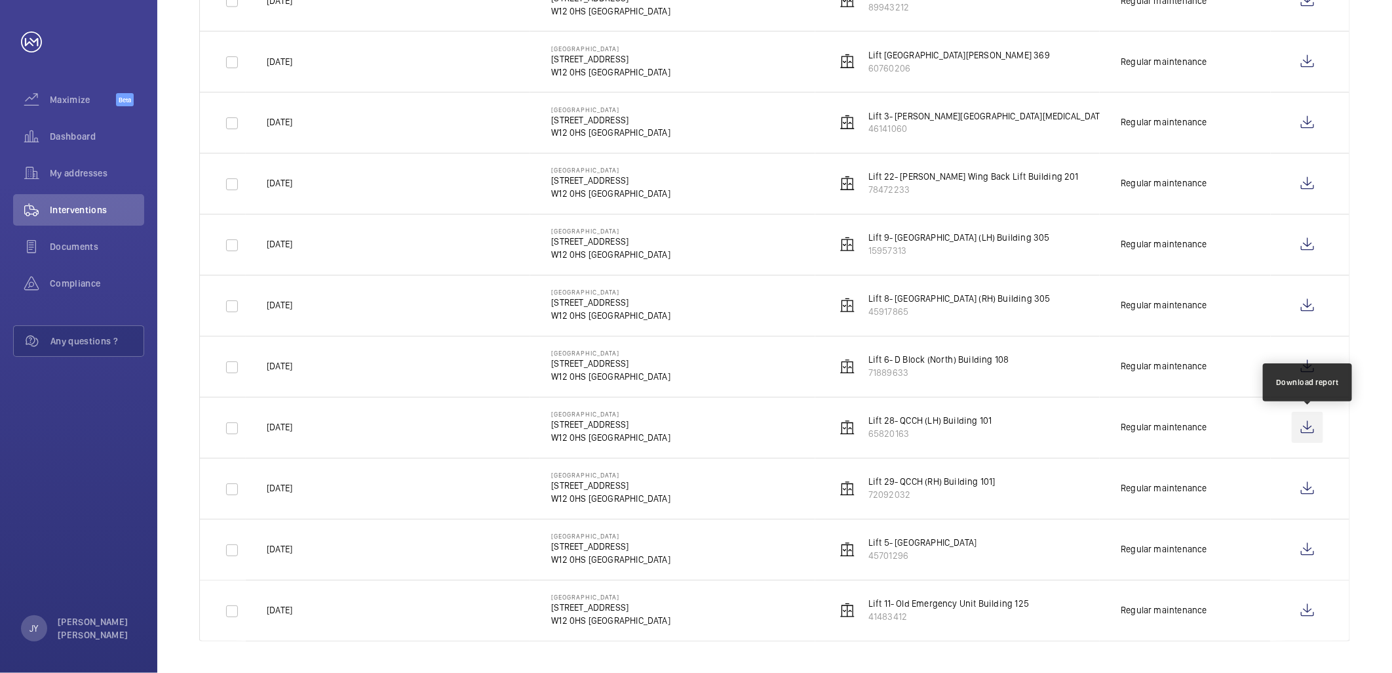
click at [1309, 429] on wm-front-icon-button at bounding box center [1307, 427] width 31 height 31
click at [1304, 487] on wm-front-icon-button at bounding box center [1307, 488] width 31 height 31
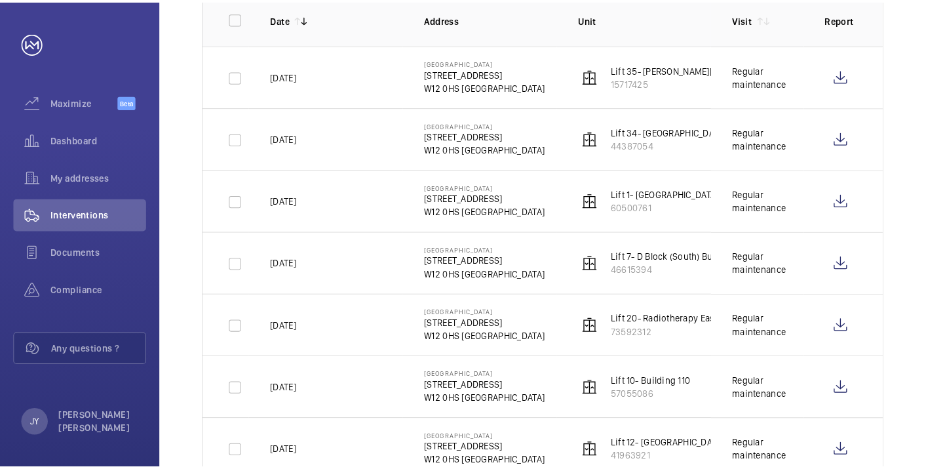
scroll to position [210, 0]
